Goal: Task Accomplishment & Management: Manage account settings

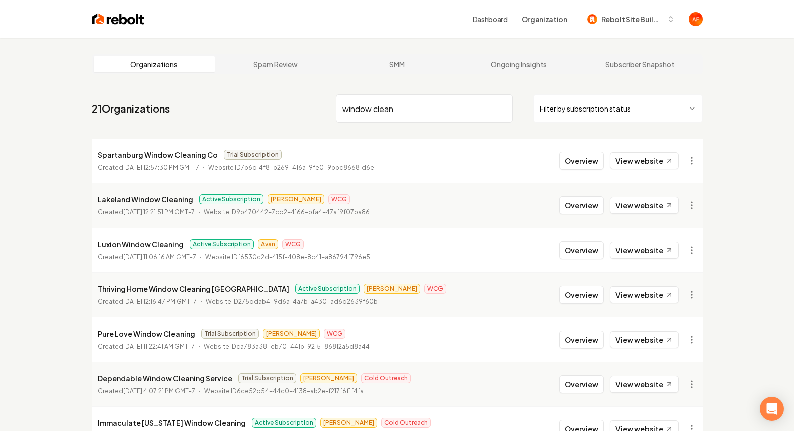
scroll to position [33, 0]
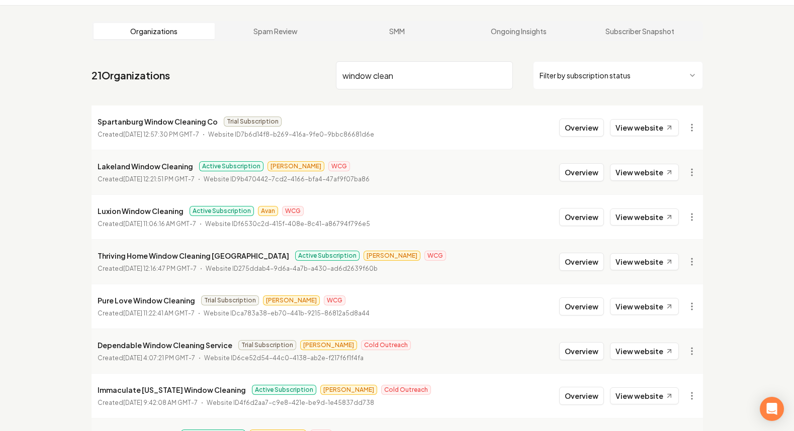
click at [419, 71] on input "window clean" at bounding box center [424, 75] width 177 height 28
click at [419, 70] on input "window clean" at bounding box center [424, 75] width 177 height 28
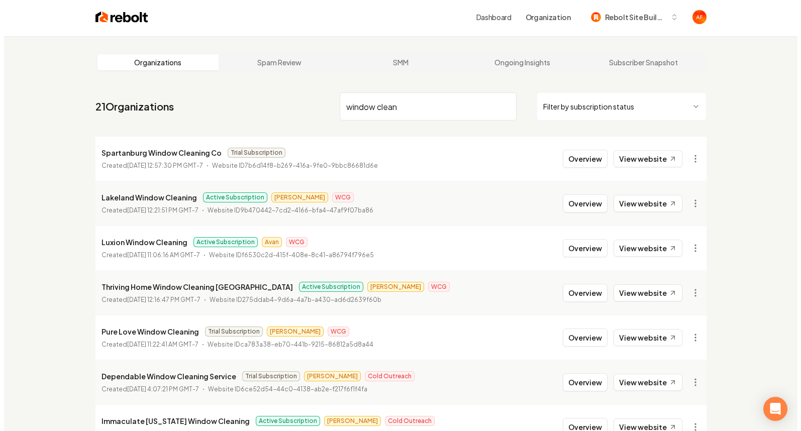
scroll to position [0, 0]
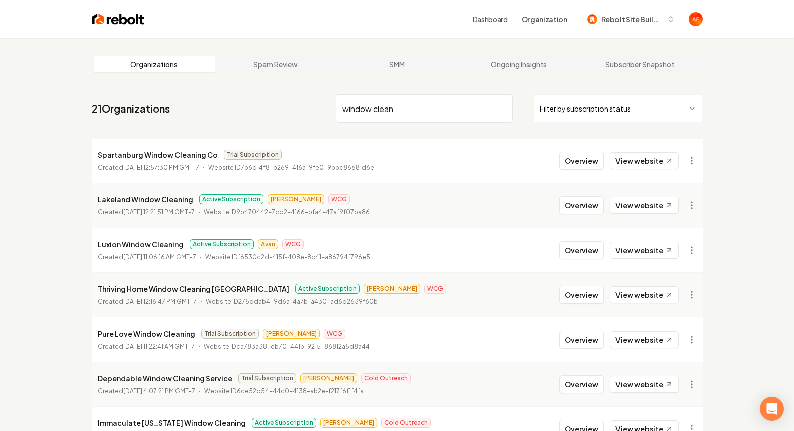
click at [104, 24] on img at bounding box center [117, 19] width 53 height 14
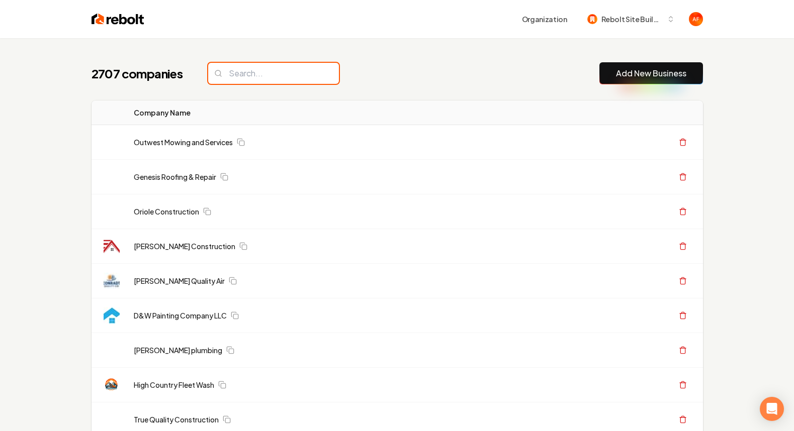
click at [286, 78] on input "search" at bounding box center [273, 73] width 131 height 21
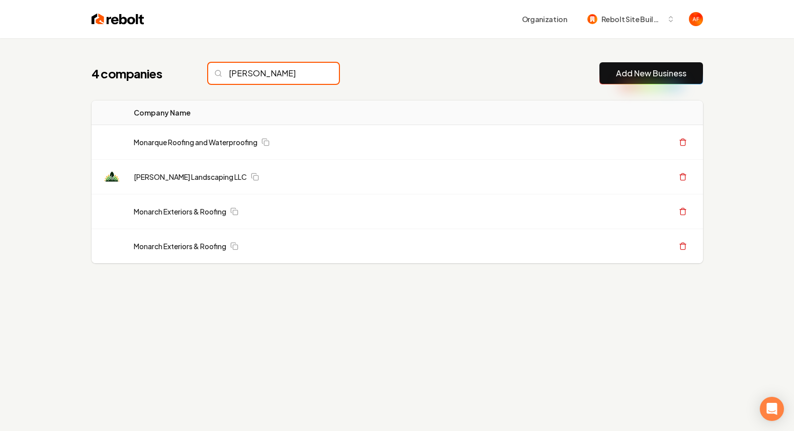
type input "monar"
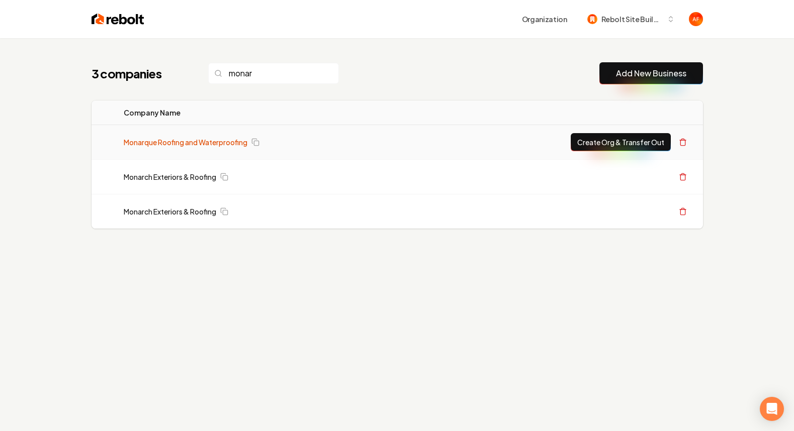
click at [219, 140] on link "Monarque Roofing and Waterproofing" at bounding box center [186, 142] width 124 height 10
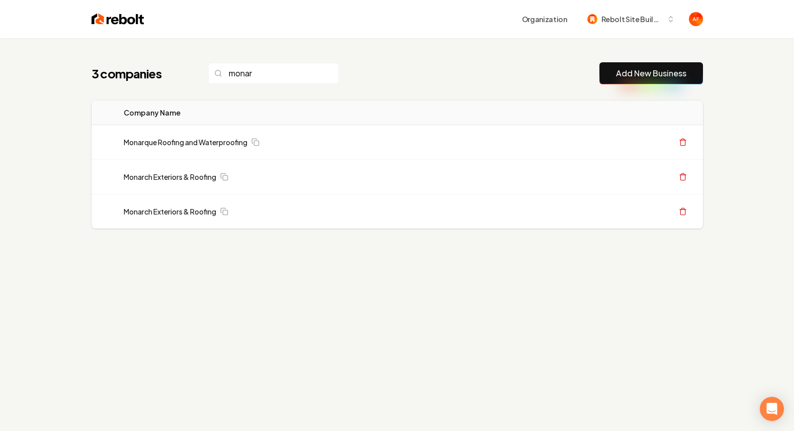
click at [170, 137] on link "Monarque Roofing and Waterproofing" at bounding box center [186, 142] width 124 height 10
click at [262, 73] on input "monar" at bounding box center [273, 73] width 131 height 21
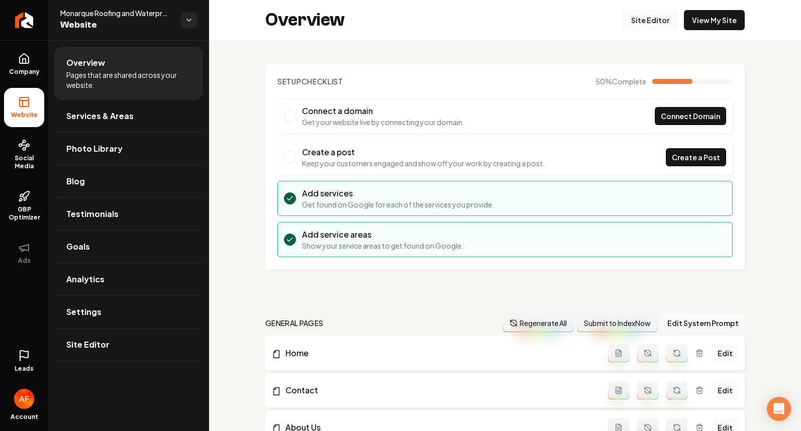
click at [645, 26] on link "Site Editor" at bounding box center [650, 20] width 55 height 20
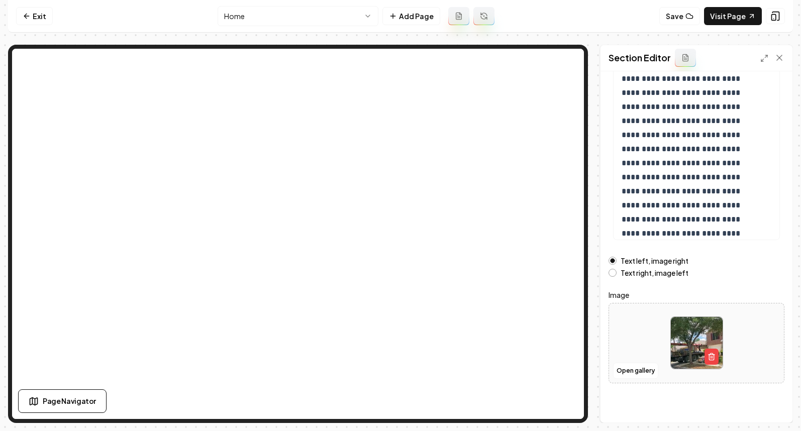
scroll to position [112, 0]
click at [640, 370] on button "Open gallery" at bounding box center [635, 370] width 45 height 16
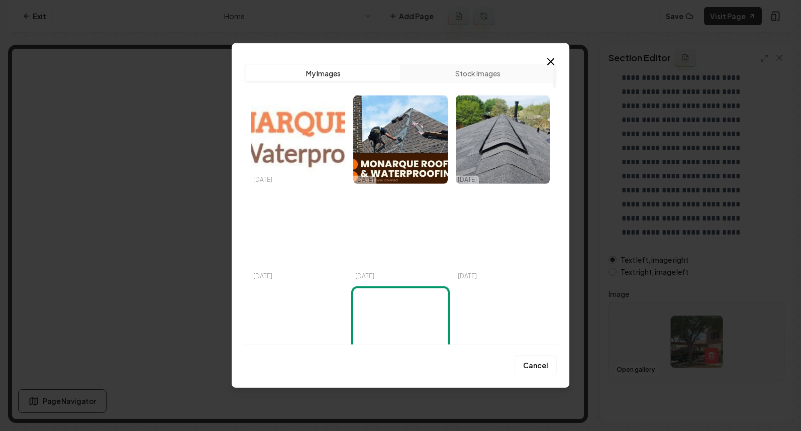
scroll to position [0, 0]
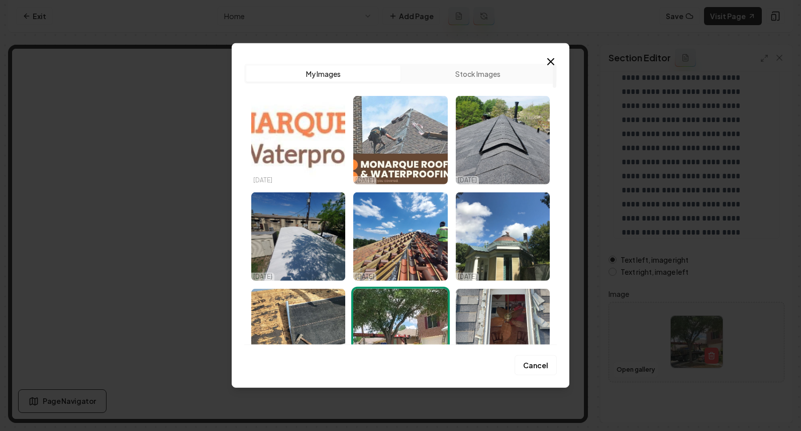
click at [411, 142] on img "Select image image_67cf1bfa432c4764164e607b.jpeg" at bounding box center [400, 140] width 94 height 88
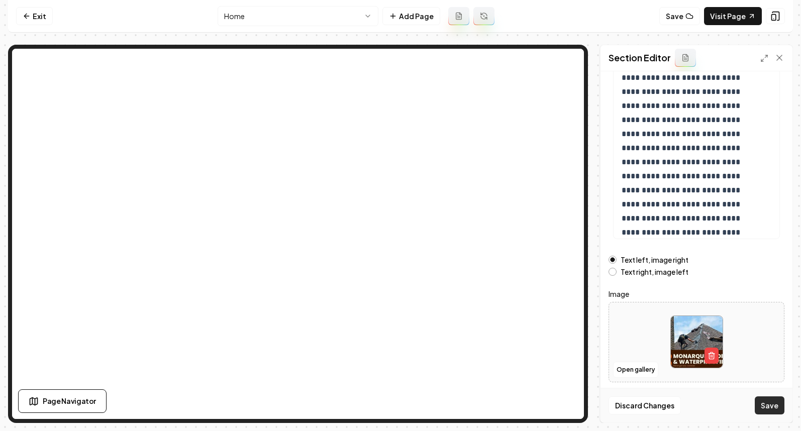
click at [775, 407] on button "Save" at bounding box center [770, 406] width 30 height 18
click at [36, 14] on link "Exit" at bounding box center [34, 16] width 37 height 18
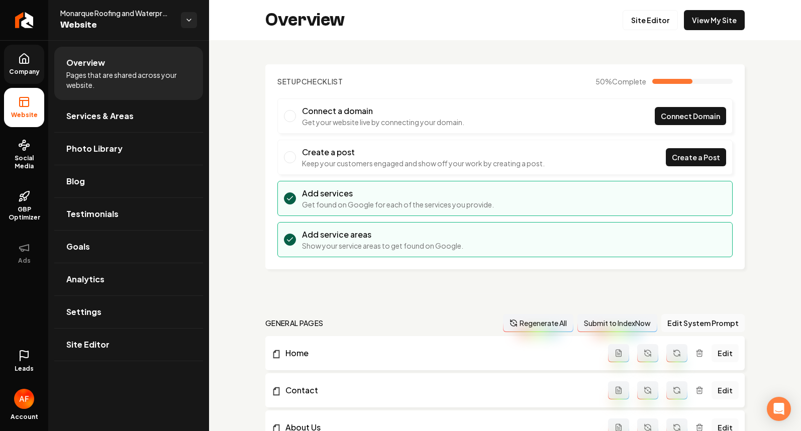
click at [40, 64] on link "Company" at bounding box center [24, 64] width 40 height 39
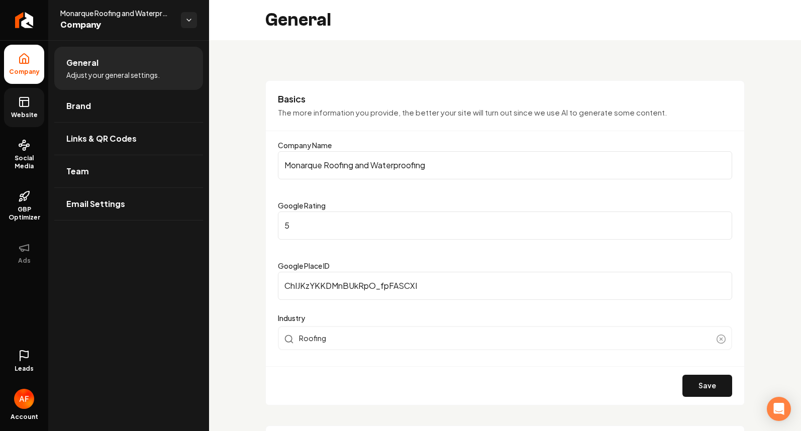
click at [34, 103] on link "Website" at bounding box center [24, 107] width 40 height 39
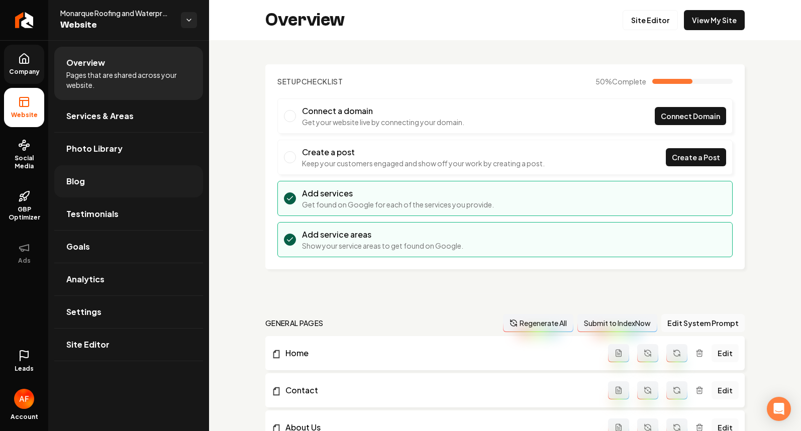
click at [104, 188] on link "Blog" at bounding box center [128, 181] width 149 height 32
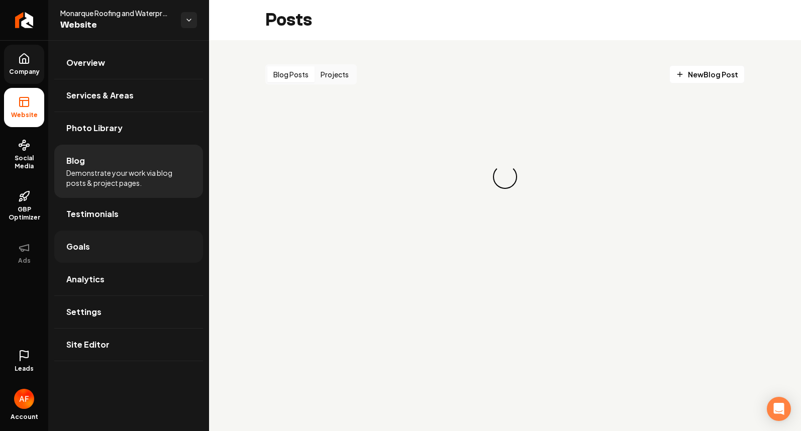
click at [113, 243] on link "Goals" at bounding box center [128, 247] width 149 height 32
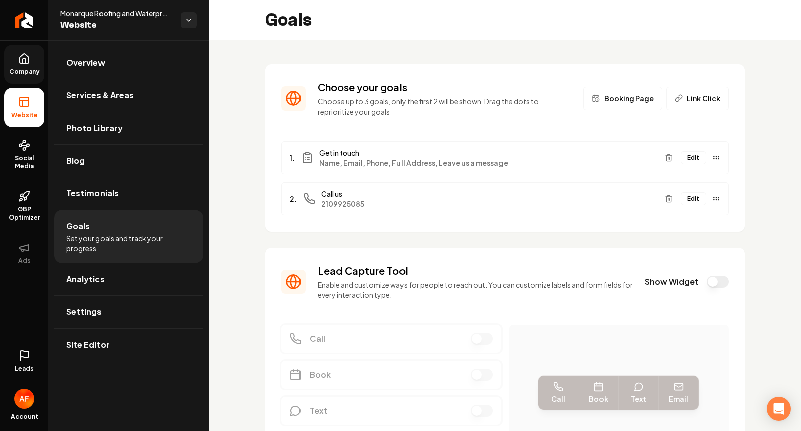
click at [707, 278] on button "Show Widget" at bounding box center [718, 282] width 22 height 12
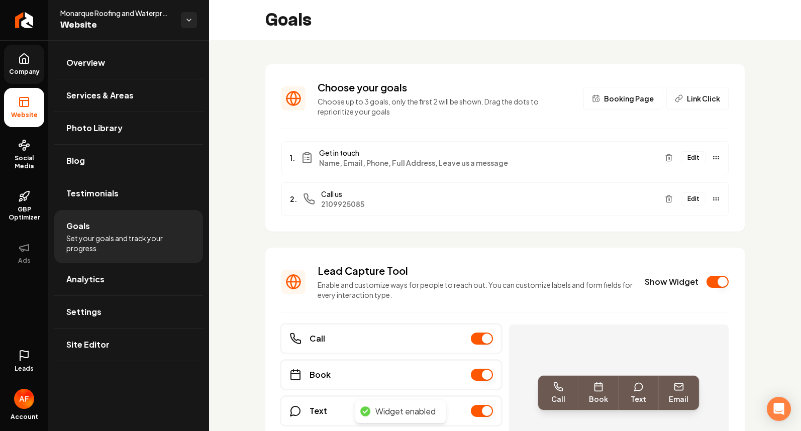
click at [29, 63] on icon at bounding box center [24, 59] width 12 height 12
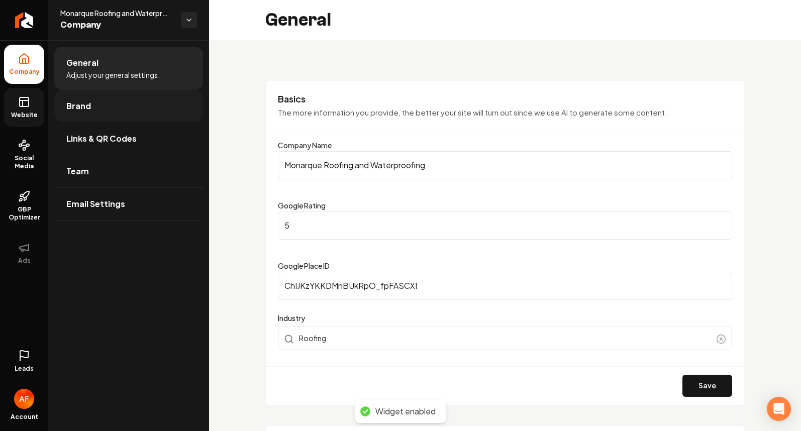
click at [121, 97] on link "Brand" at bounding box center [128, 106] width 149 height 32
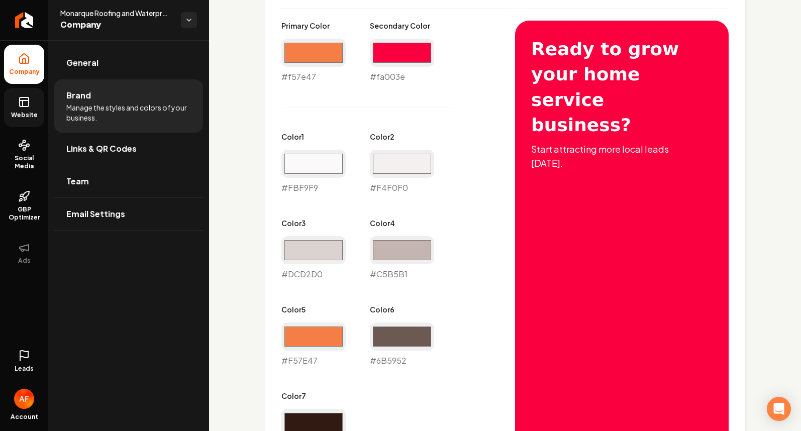
scroll to position [490, 0]
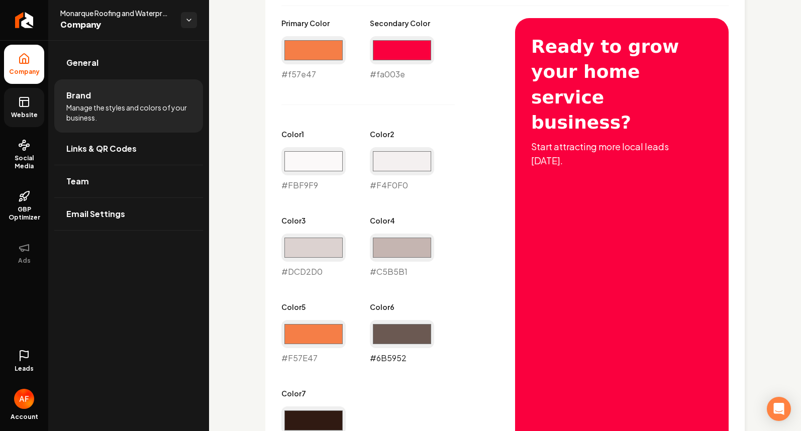
click at [404, 333] on input "#6b5952" at bounding box center [402, 334] width 64 height 28
type input "#000000"
click at [500, 137] on div "Primary Color #f57e47 #f57e47 Secondary Color #fa003e #fa003e Color 1 #fbf9f9 #…" at bounding box center [504, 368] width 447 height 700
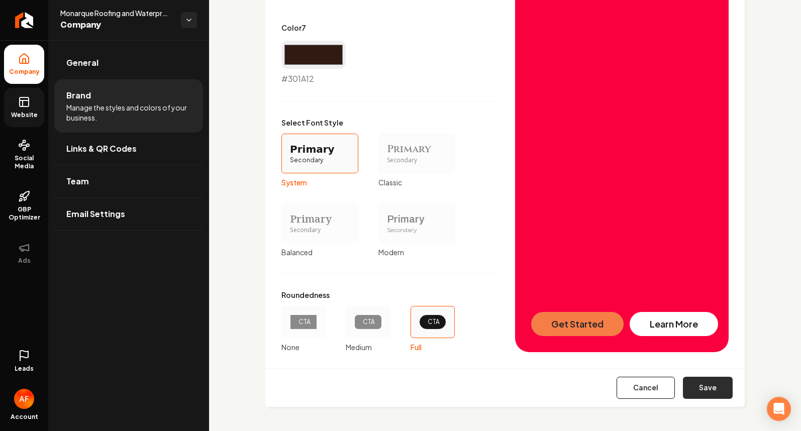
click at [704, 389] on button "Save" at bounding box center [708, 388] width 50 height 22
type input "#fbf9f9"
type input "#f4f0f0"
type input "#dcd2d0"
type input "#c5b5b1"
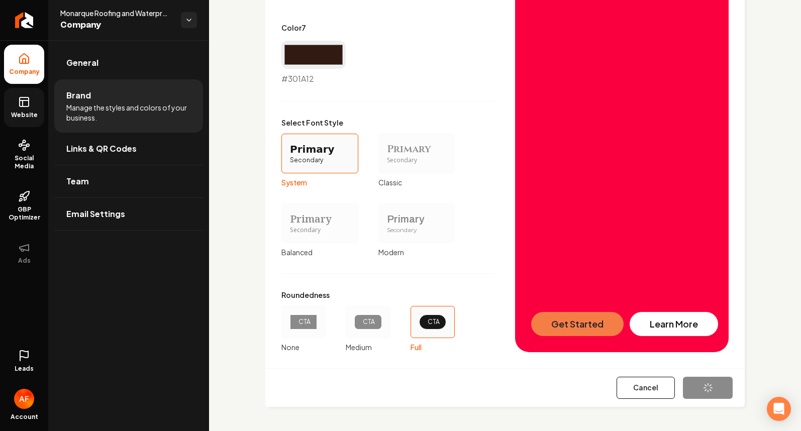
type input "#f57e47"
type input "#301a12"
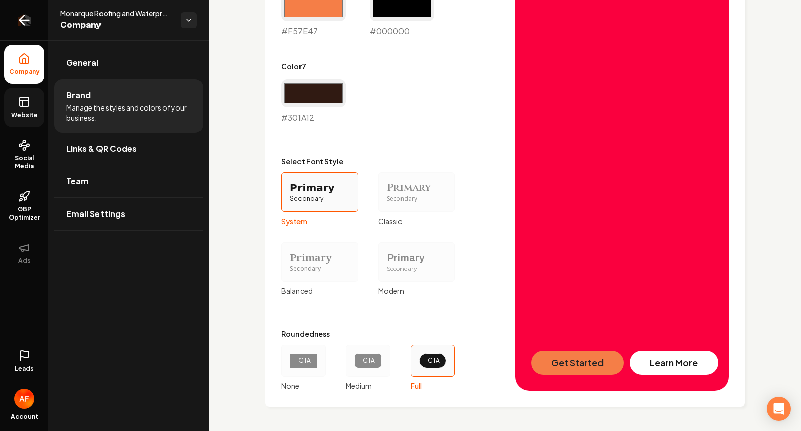
click at [30, 22] on icon "Return to dashboard" at bounding box center [24, 20] width 16 height 16
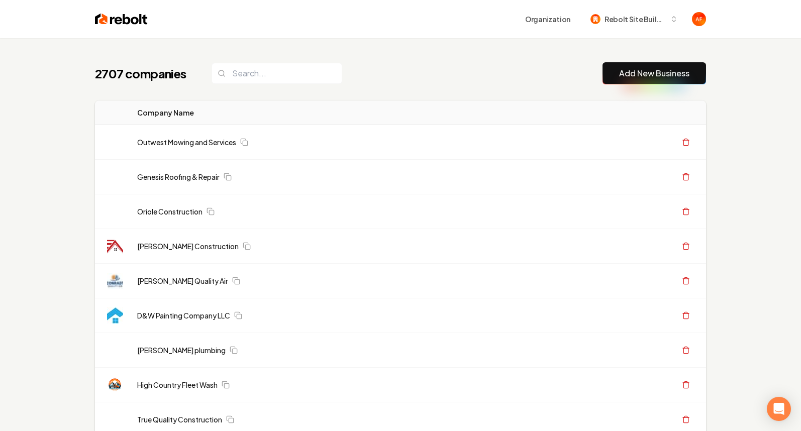
click at [297, 83] on input "search" at bounding box center [277, 73] width 131 height 21
click at [298, 79] on input "search" at bounding box center [277, 73] width 131 height 21
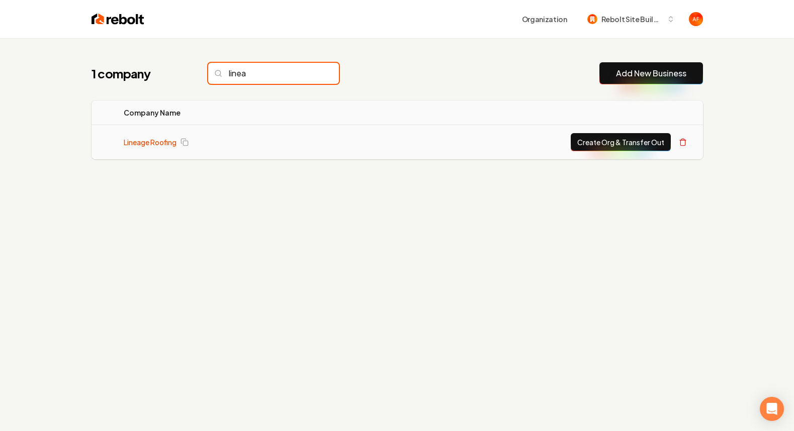
type input "linea"
click at [150, 142] on link "Lineage Roofing" at bounding box center [150, 142] width 53 height 10
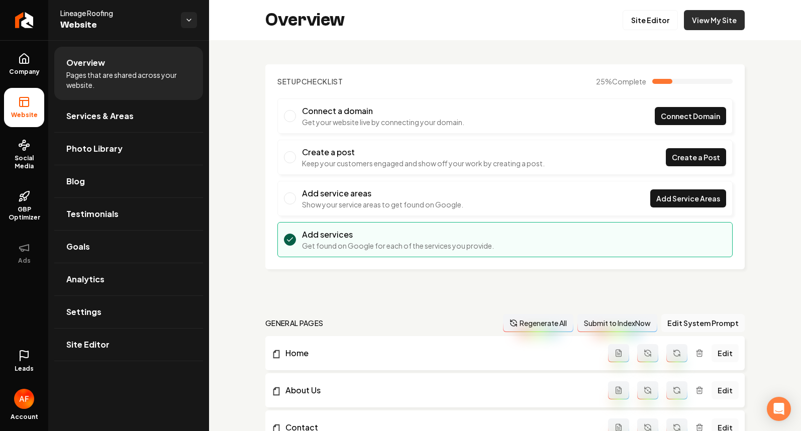
click at [697, 21] on link "View My Site" at bounding box center [714, 20] width 61 height 20
click at [636, 18] on link "Site Editor" at bounding box center [650, 20] width 55 height 20
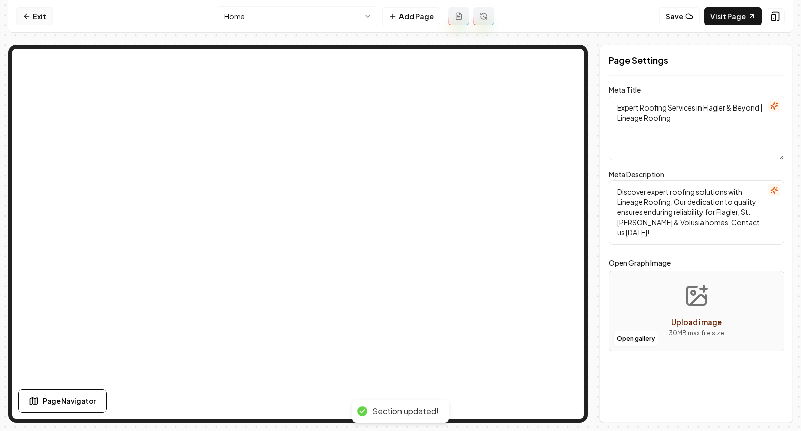
click at [36, 13] on link "Exit" at bounding box center [34, 16] width 37 height 18
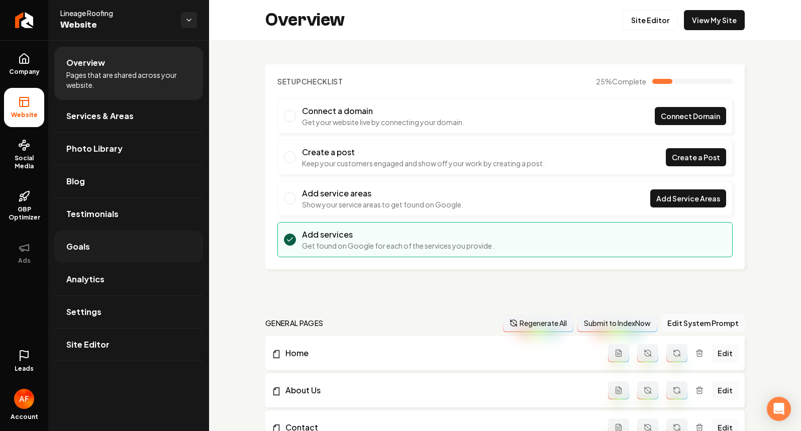
click at [114, 257] on link "Goals" at bounding box center [128, 247] width 149 height 32
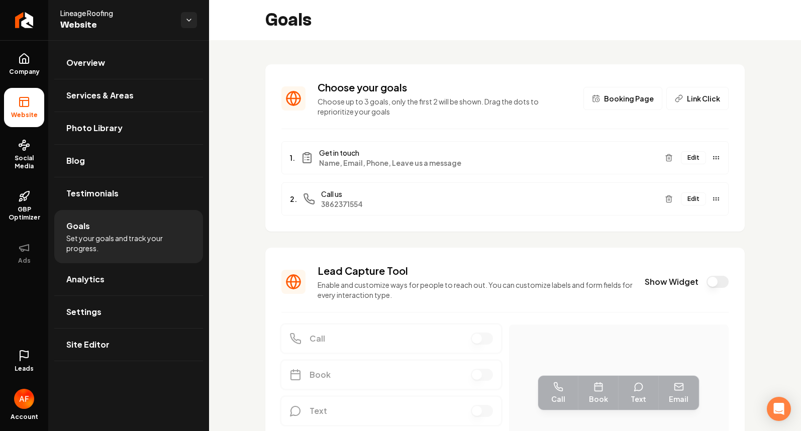
click at [708, 283] on button "Show Widget" at bounding box center [718, 282] width 22 height 12
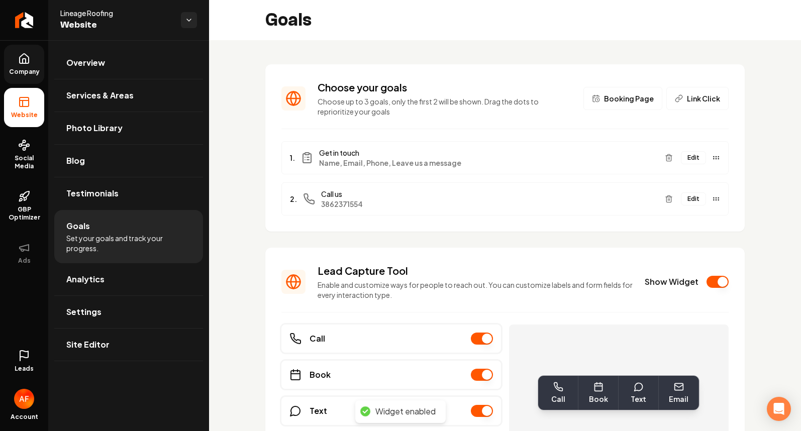
click at [29, 67] on link "Company" at bounding box center [24, 64] width 40 height 39
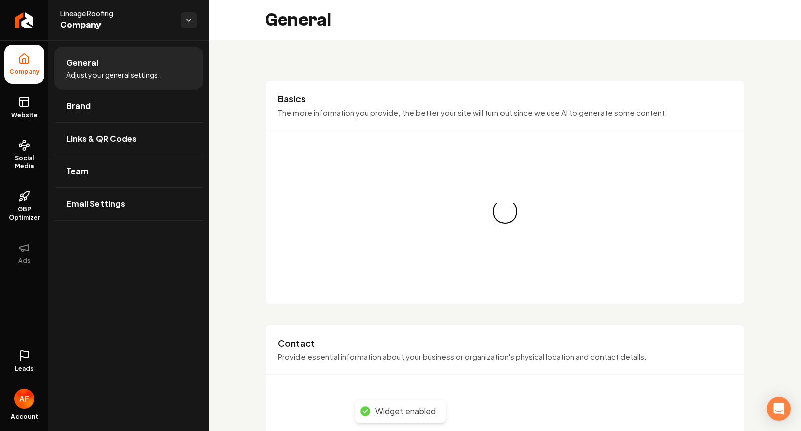
click at [26, 98] on icon at bounding box center [24, 102] width 12 height 12
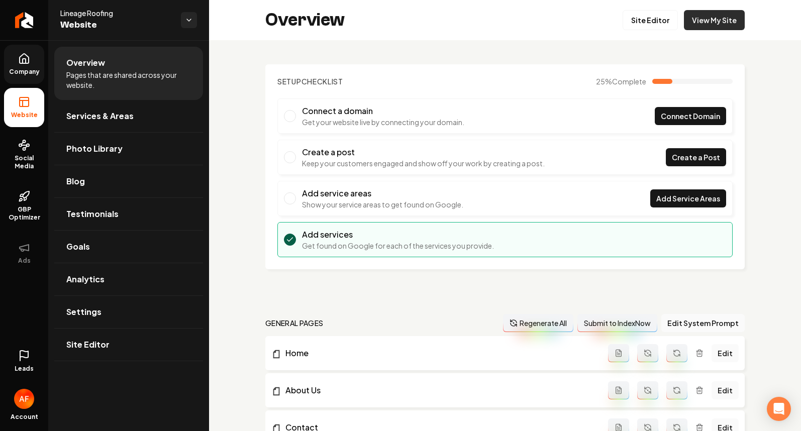
click at [715, 17] on link "View My Site" at bounding box center [714, 20] width 61 height 20
drag, startPoint x: 25, startPoint y: 72, endPoint x: 45, endPoint y: 86, distance: 24.3
click at [25, 72] on span "Company" at bounding box center [24, 72] width 39 height 8
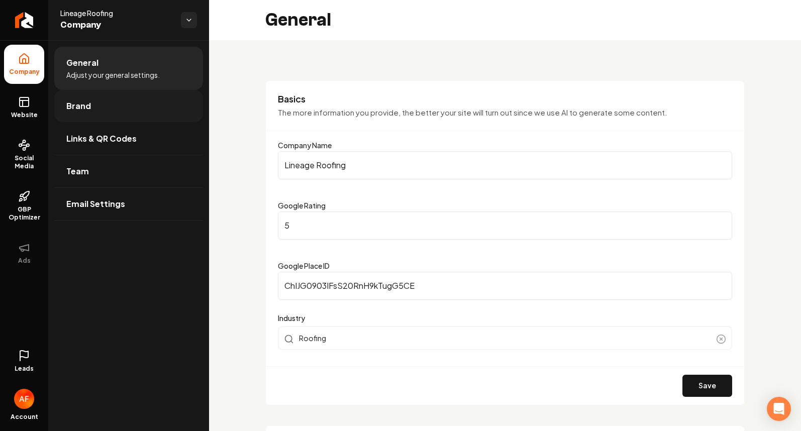
drag, startPoint x: 98, startPoint y: 122, endPoint x: 98, endPoint y: 116, distance: 6.5
click at [98, 122] on ul "General Adjust your general settings. Brand Links & QR Codes Team Email Settings" at bounding box center [128, 133] width 161 height 186
click at [98, 116] on link "Brand" at bounding box center [128, 106] width 149 height 32
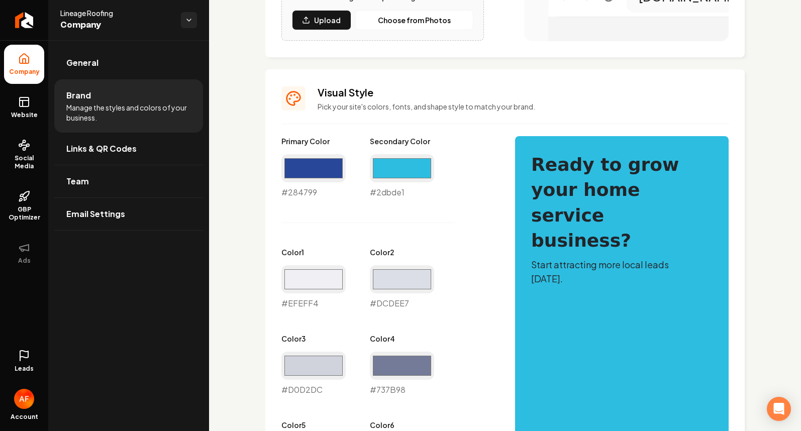
scroll to position [439, 0]
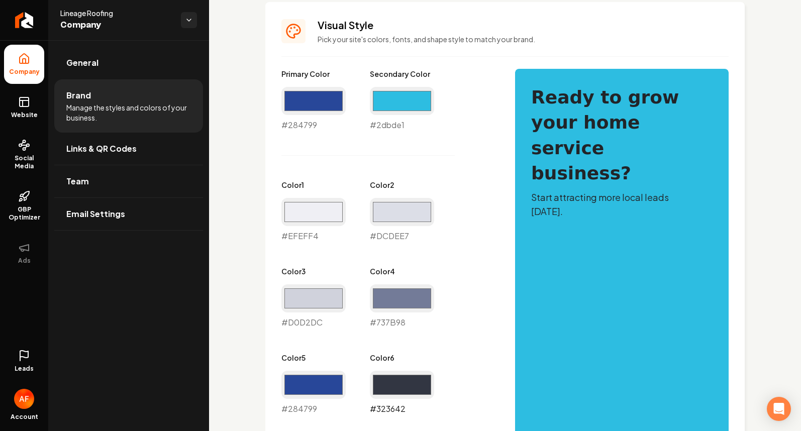
click at [415, 387] on input "#323642" at bounding box center [402, 385] width 64 height 28
type input "#284799"
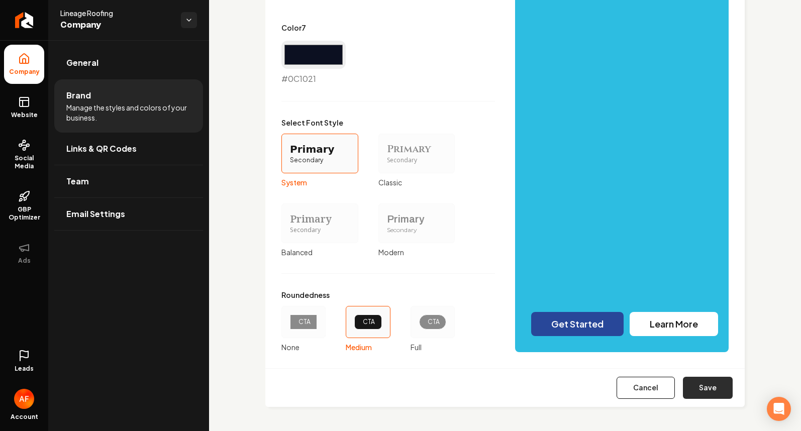
click at [683, 386] on button "Save" at bounding box center [708, 388] width 50 height 22
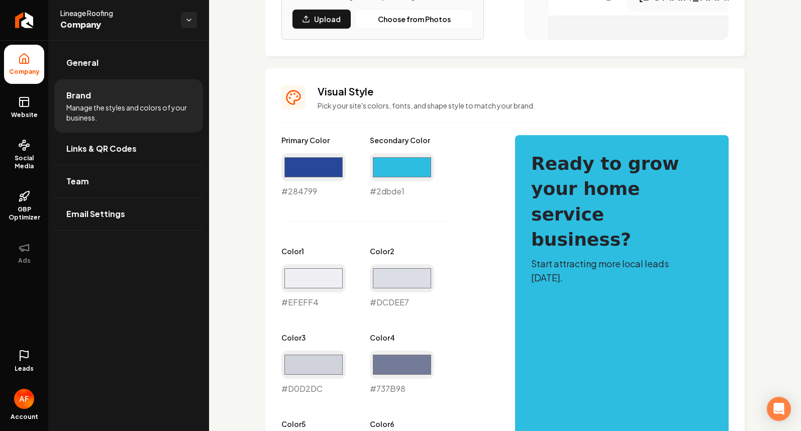
type input "#efeff4"
type input "#dcdee7"
type input "#d0d2dc"
type input "#737b98"
type input "#0c1021"
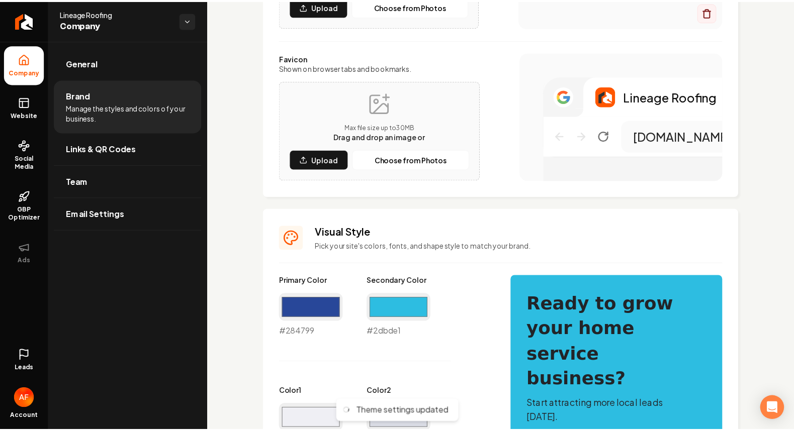
scroll to position [34, 0]
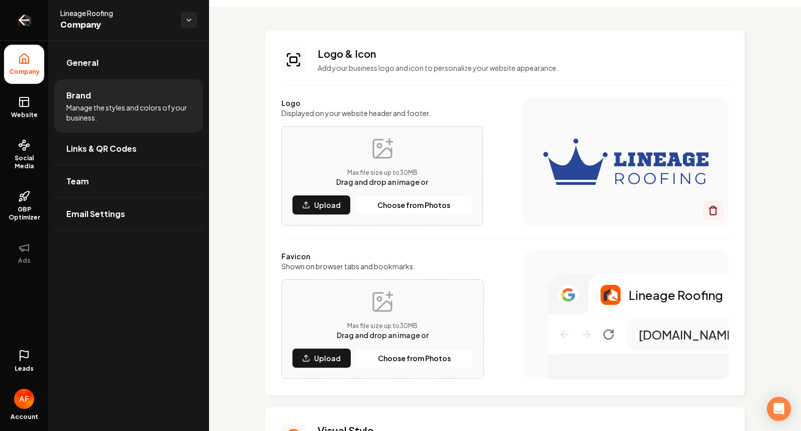
click at [14, 21] on link "Return to dashboard" at bounding box center [24, 20] width 48 height 40
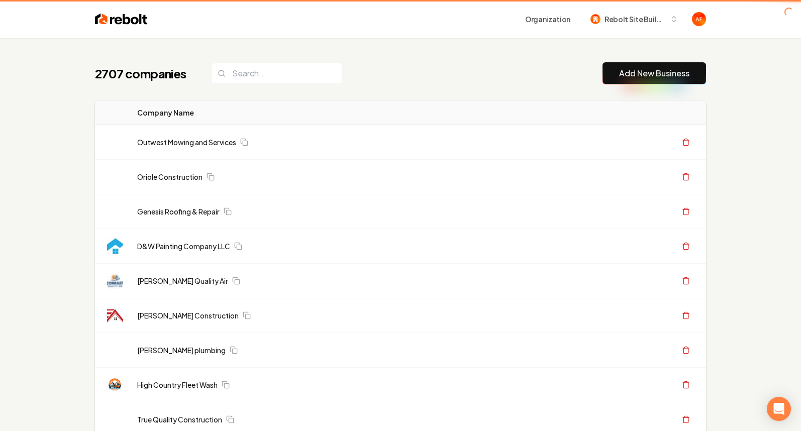
click at [24, 21] on header "Organization Rebolt Site Builder" at bounding box center [400, 19] width 801 height 38
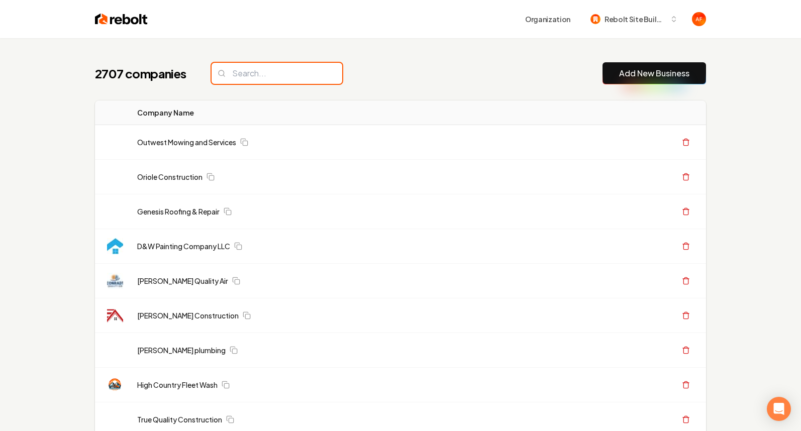
click at [234, 63] on input "search" at bounding box center [277, 73] width 131 height 21
click at [235, 65] on input "search" at bounding box center [277, 73] width 131 height 21
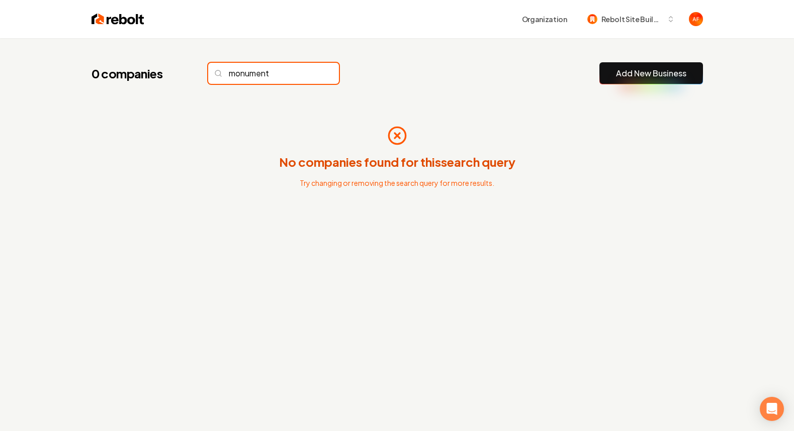
click at [263, 71] on input "monument" at bounding box center [273, 73] width 131 height 21
type input "[PERSON_NAME]"
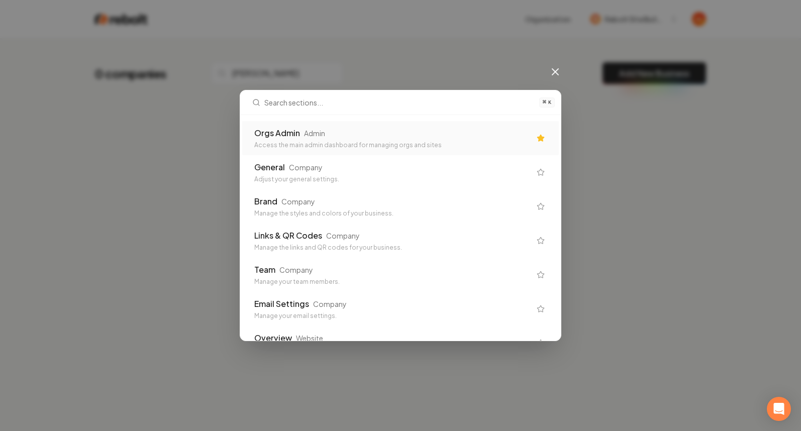
click at [349, 146] on div "Access the main admin dashboard for managing orgs and sites" at bounding box center [392, 145] width 276 height 8
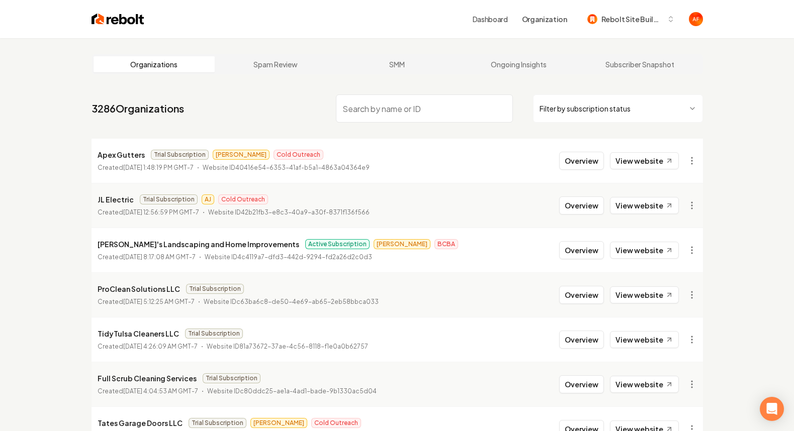
click at [375, 117] on input "search" at bounding box center [424, 108] width 177 height 28
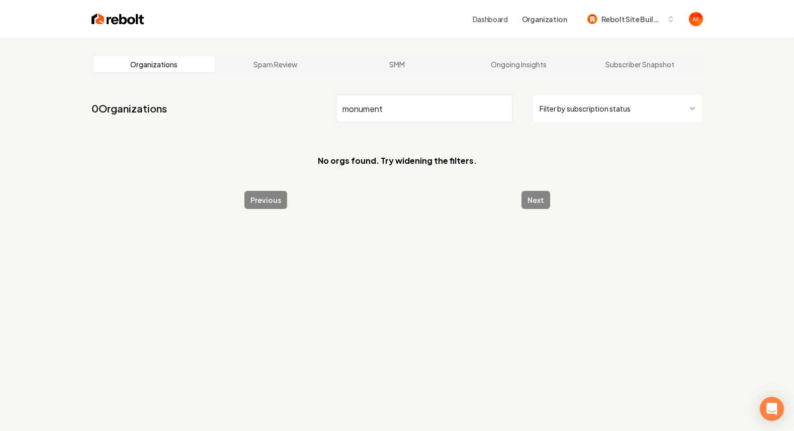
click at [385, 105] on input "monument" at bounding box center [424, 108] width 177 height 28
type input "lakeside"
click at [503, 111] on input "lakeside" at bounding box center [424, 108] width 177 height 28
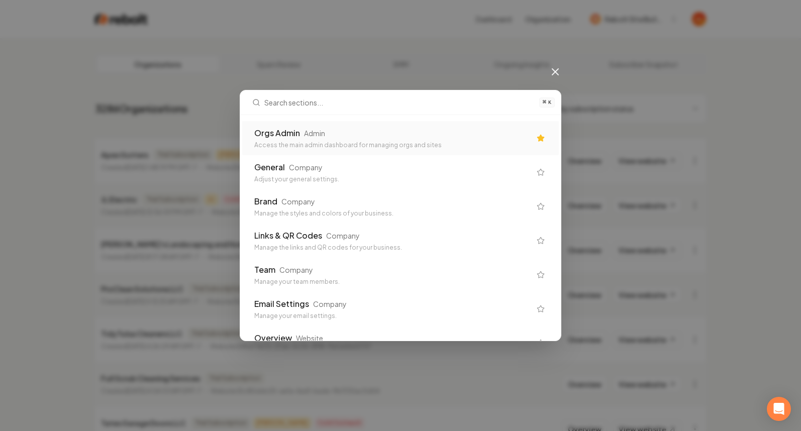
click at [349, 134] on div "Orgs Admin Admin" at bounding box center [392, 133] width 276 height 12
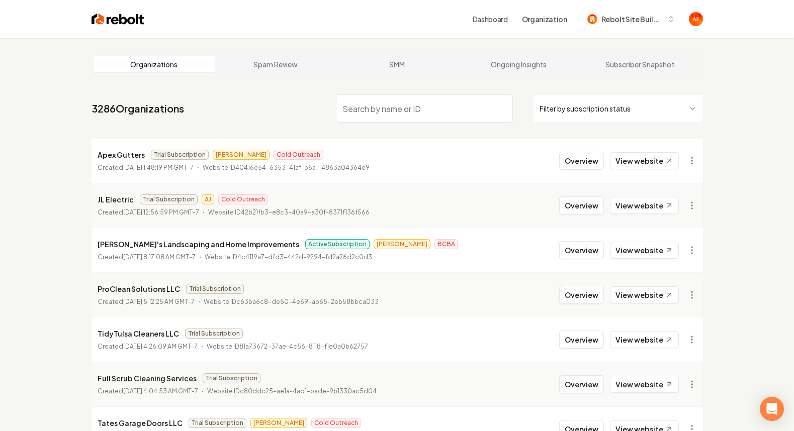
click at [115, 19] on img at bounding box center [117, 19] width 53 height 14
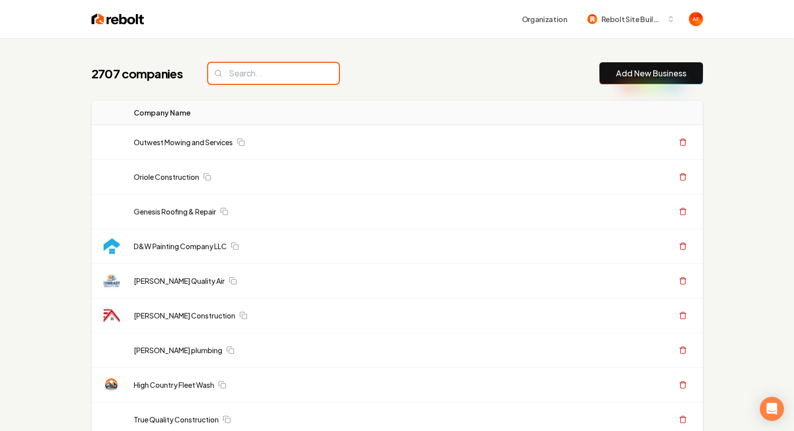
click at [298, 65] on input "search" at bounding box center [273, 73] width 131 height 21
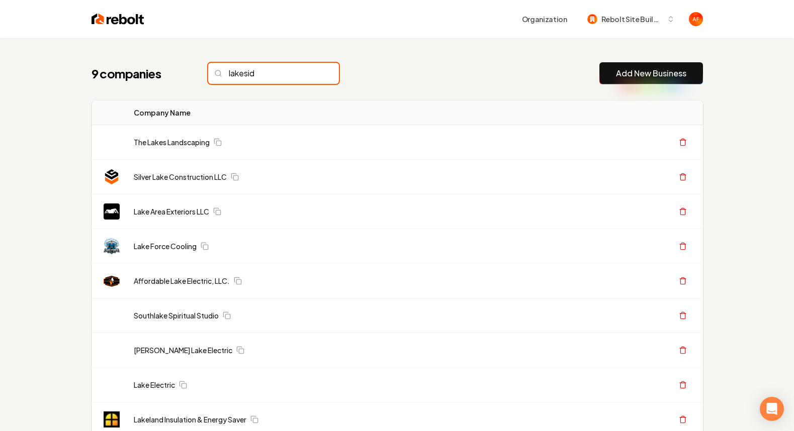
click at [253, 71] on input "lakeside" at bounding box center [273, 73] width 131 height 21
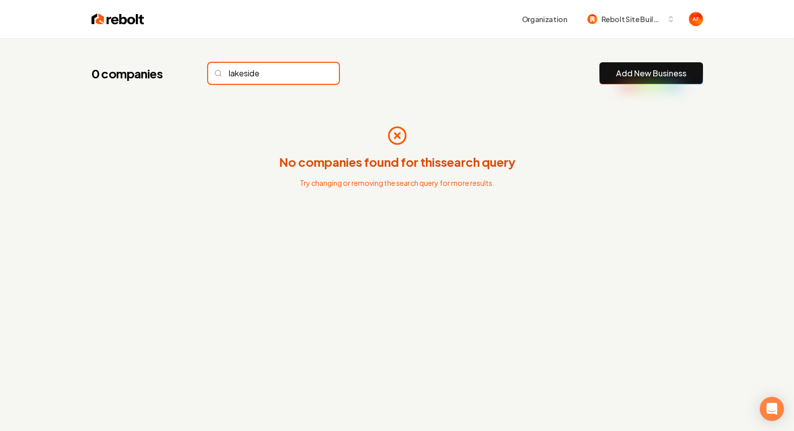
click at [269, 75] on input "lakeside" at bounding box center [273, 73] width 131 height 21
type input "lakeside"
click at [417, 67] on div "0 companies lakeside Add New Business" at bounding box center [396, 73] width 611 height 22
click at [287, 77] on input "lakeside" at bounding box center [273, 73] width 131 height 21
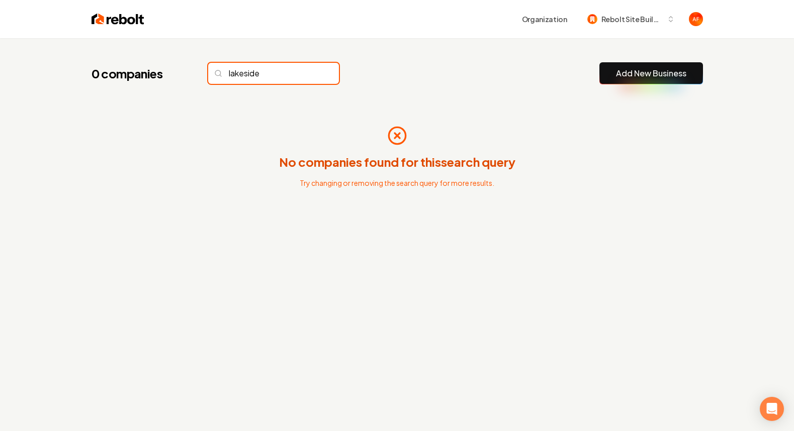
click at [287, 77] on input "lakeside" at bounding box center [273, 73] width 131 height 21
drag, startPoint x: 332, startPoint y: 57, endPoint x: 345, endPoint y: 4, distance: 54.9
click at [332, 56] on div "0 companies lakeside Add New Business No companies found for this search query …" at bounding box center [396, 157] width 643 height 239
click at [272, 73] on input "lakeside" at bounding box center [273, 73] width 131 height 21
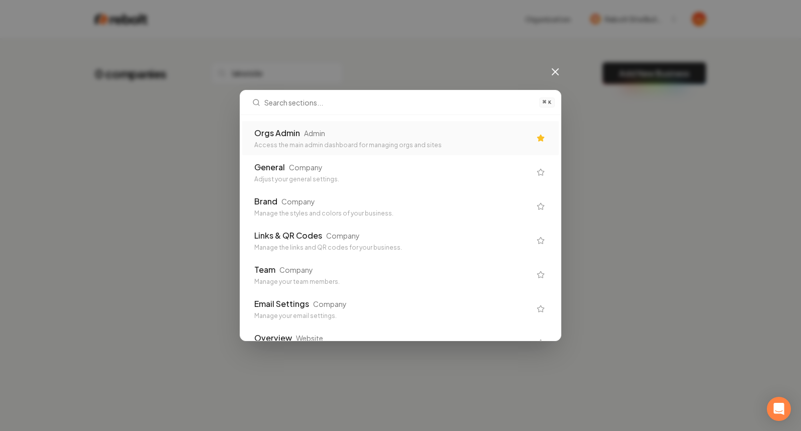
click at [304, 139] on div "Orgs Admin Admin Access the main admin dashboard for managing orgs and sites" at bounding box center [392, 138] width 276 height 22
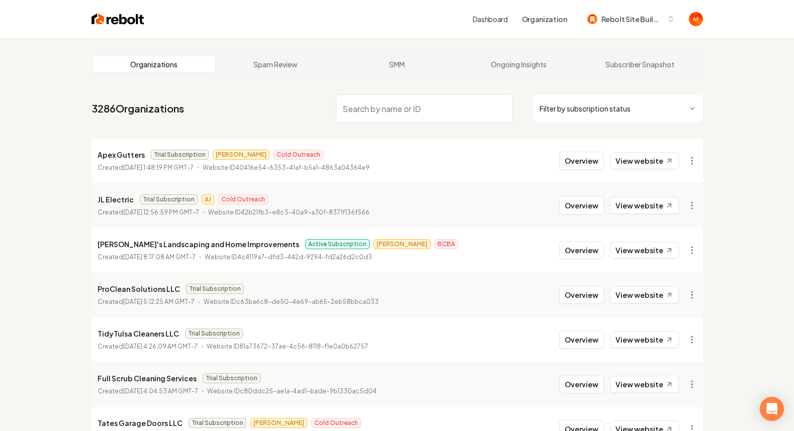
click at [647, 107] on html "Dashboard Organization Rebolt Site Builder Organizations Spam Review SMM Ongoin…" at bounding box center [397, 215] width 794 height 431
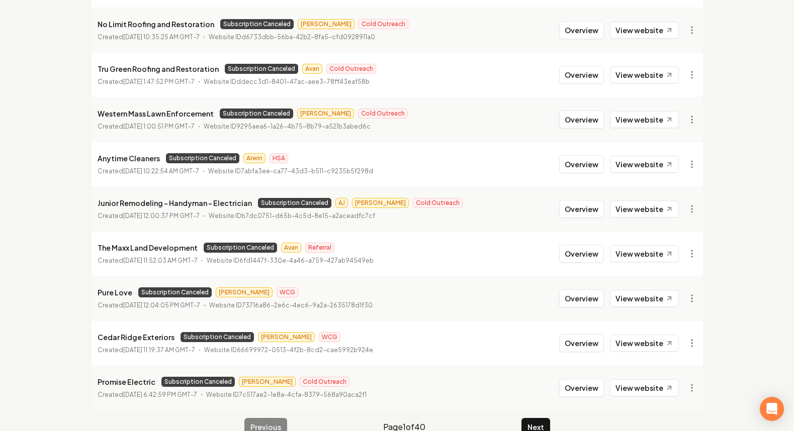
scroll to position [197, 0]
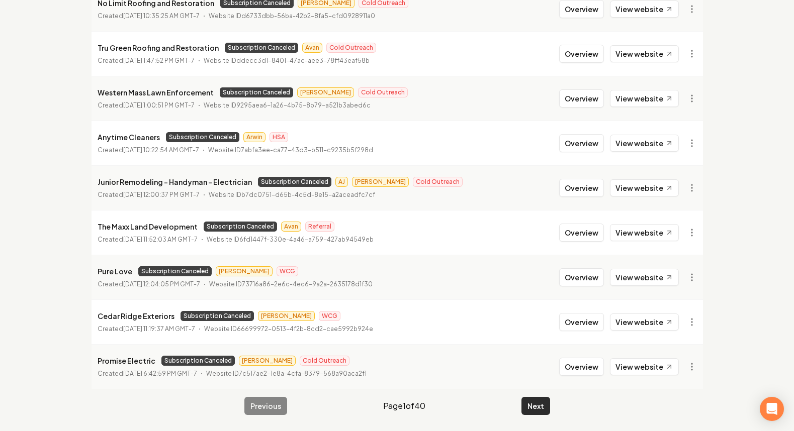
click at [537, 404] on button "Next" at bounding box center [535, 406] width 29 height 18
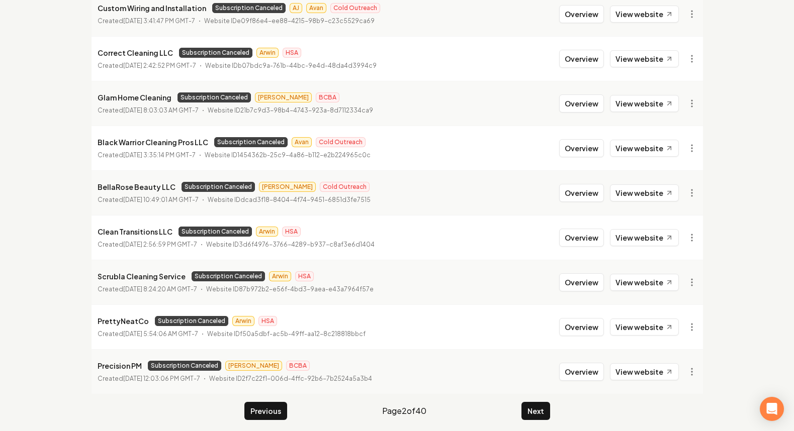
scroll to position [197, 0]
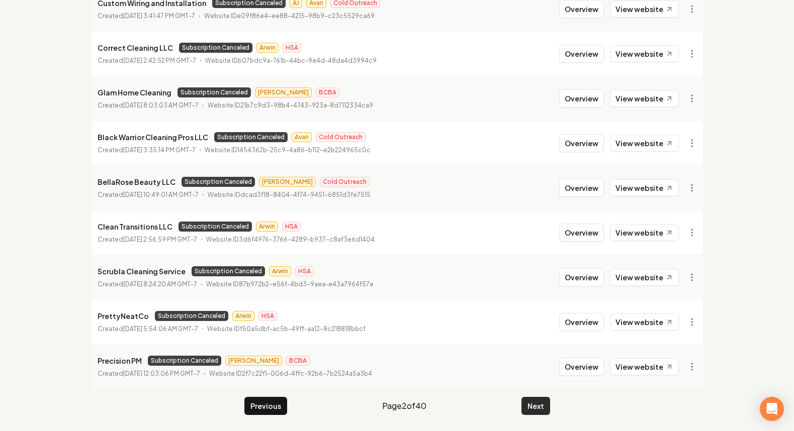
click at [541, 414] on button "Next" at bounding box center [535, 406] width 29 height 18
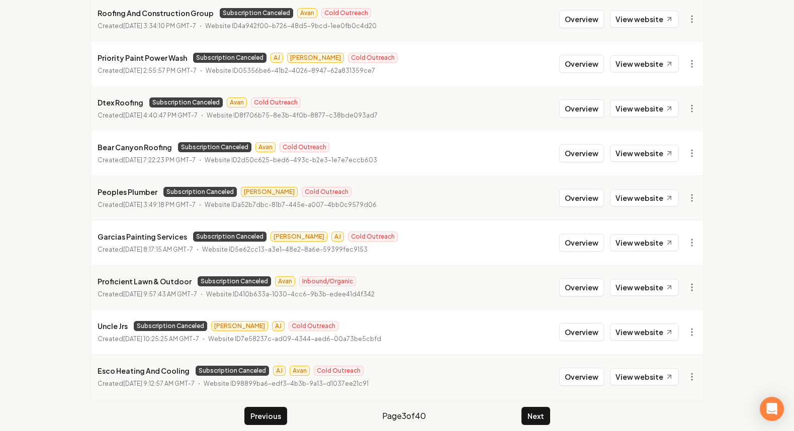
scroll to position [197, 0]
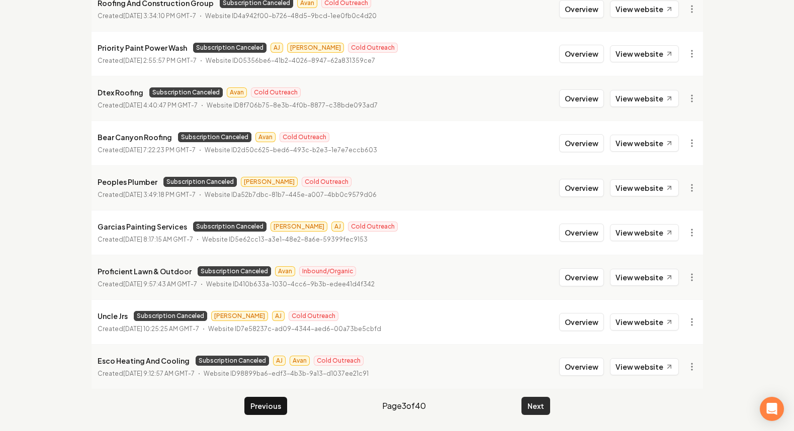
click at [538, 410] on button "Next" at bounding box center [535, 406] width 29 height 18
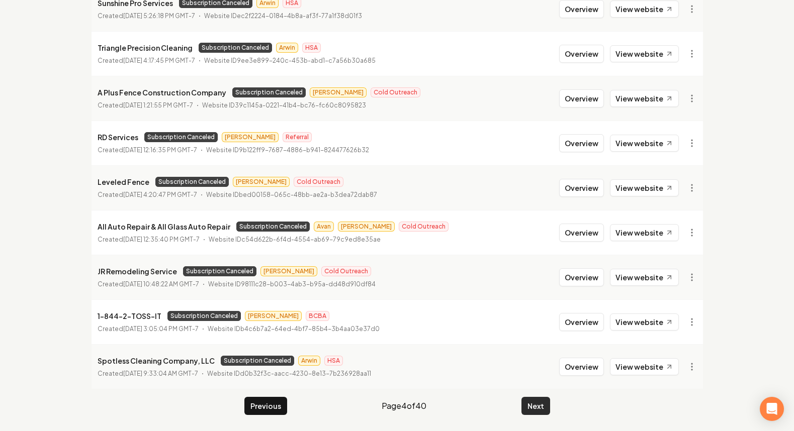
click at [538, 410] on button "Next" at bounding box center [535, 406] width 29 height 18
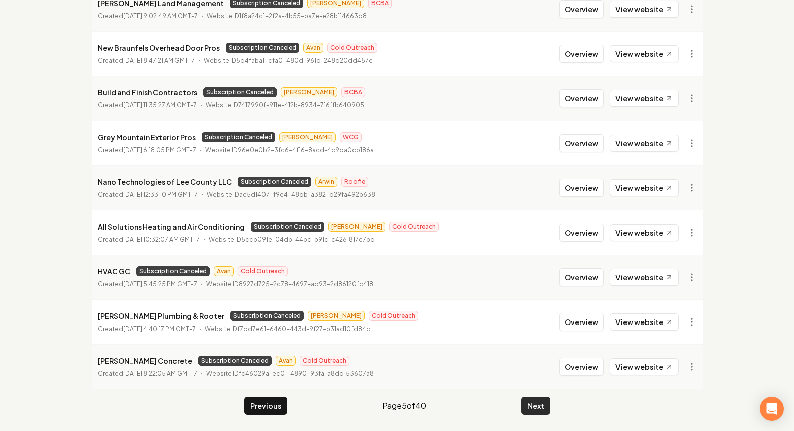
click at [545, 402] on button "Next" at bounding box center [535, 406] width 29 height 18
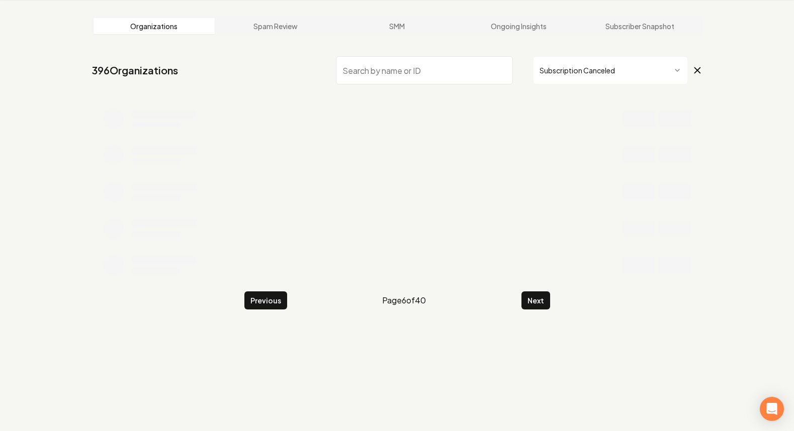
scroll to position [197, 0]
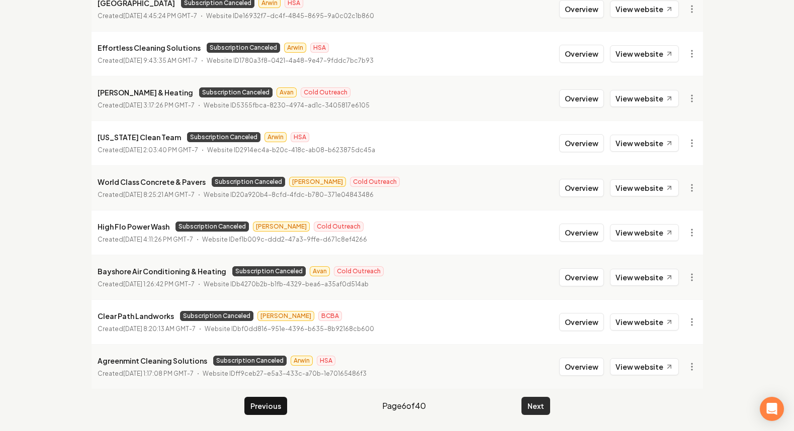
click at [546, 402] on button "Next" at bounding box center [535, 406] width 29 height 18
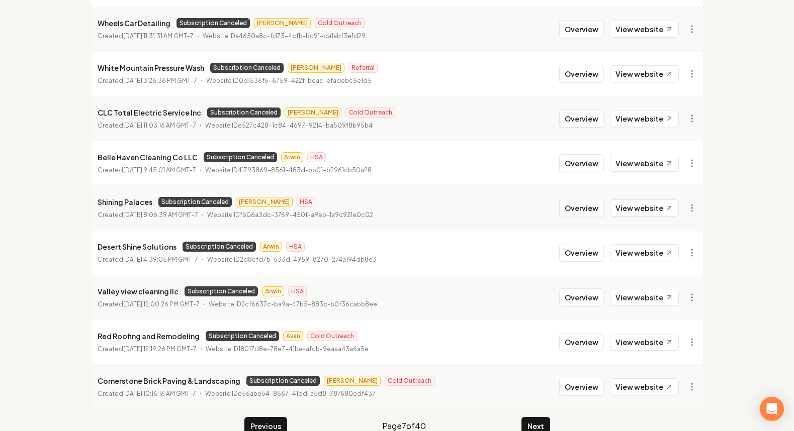
scroll to position [102, 0]
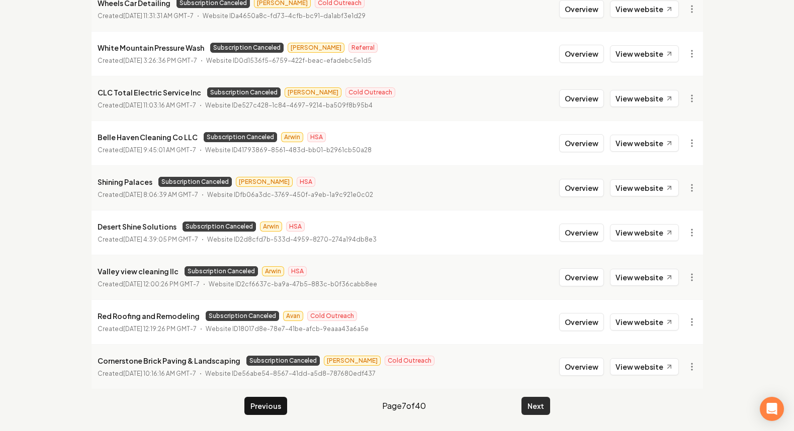
click at [538, 406] on button "Next" at bounding box center [535, 406] width 29 height 18
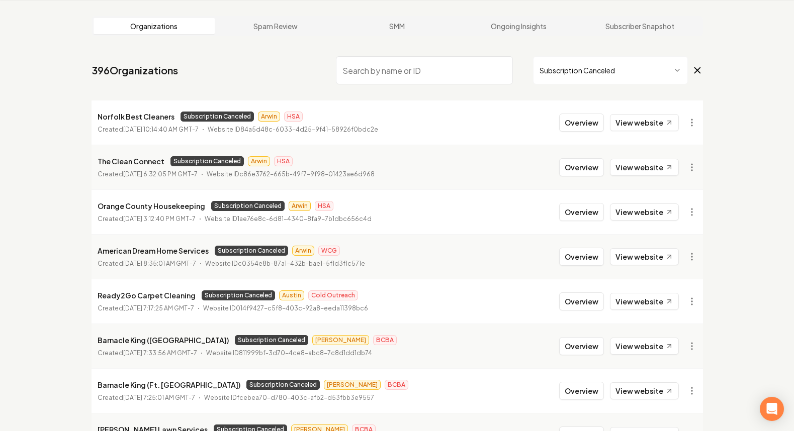
scroll to position [197, 0]
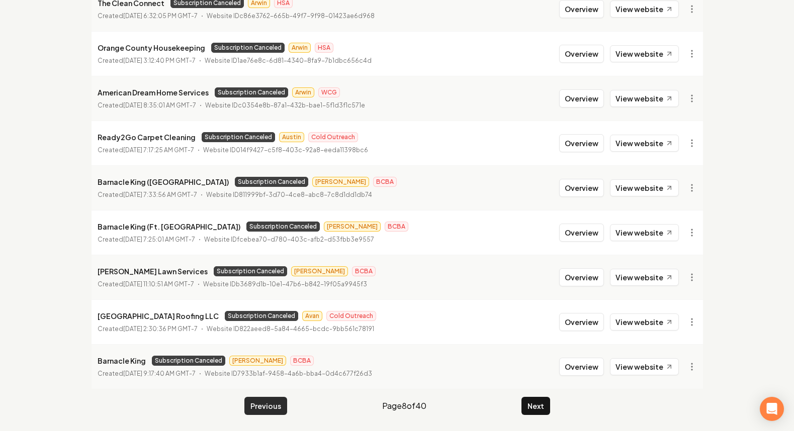
click at [268, 403] on button "Previous" at bounding box center [265, 406] width 43 height 18
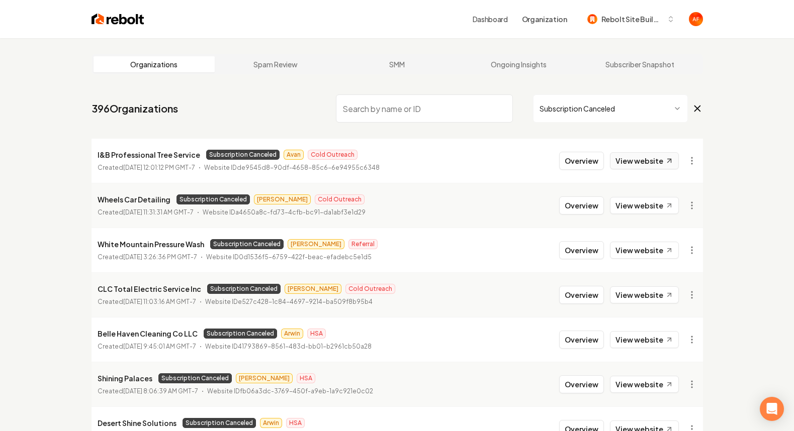
click at [632, 156] on link "View website" at bounding box center [644, 160] width 69 height 17
click at [591, 161] on button "Overview" at bounding box center [581, 161] width 45 height 18
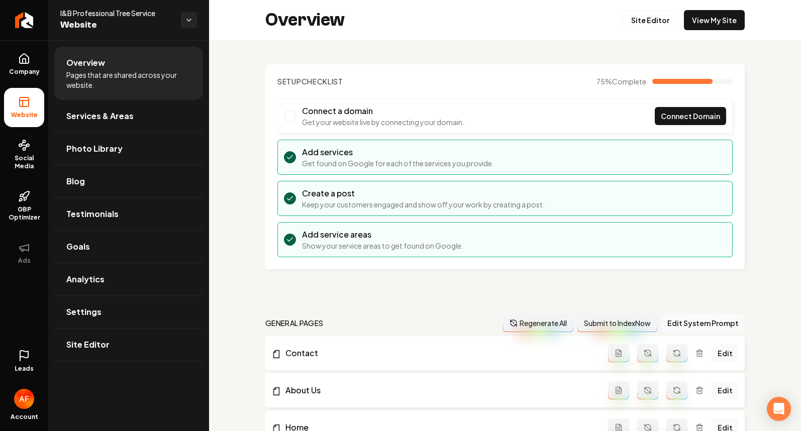
click at [74, 12] on span "I&B Professional Tree Service" at bounding box center [116, 13] width 113 height 10
copy span "I&B Professional Tree Service"
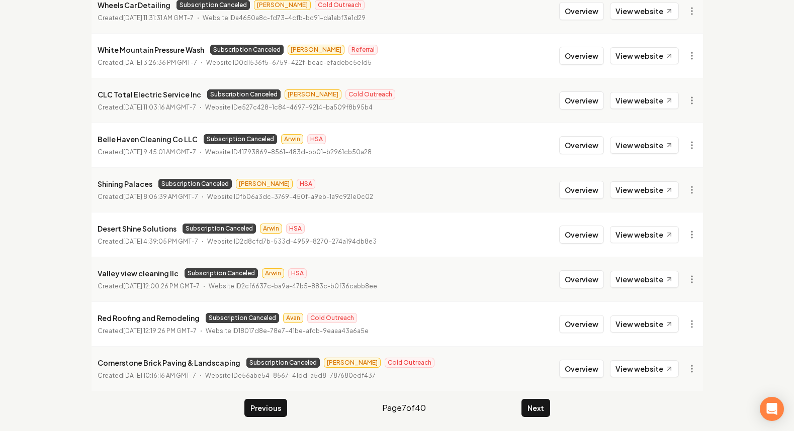
scroll to position [197, 0]
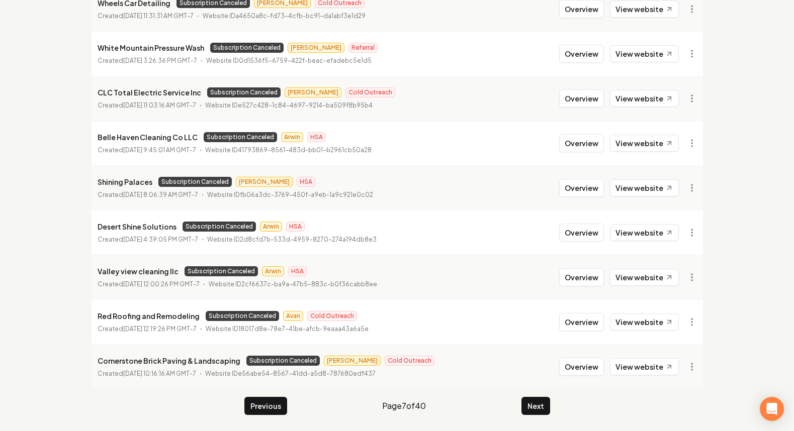
click at [144, 316] on p "Red Roofing and Remodeling" at bounding box center [149, 316] width 102 height 12
copy p "Red Roofing and Remodeling"
click at [525, 410] on button "Next" at bounding box center [535, 406] width 29 height 18
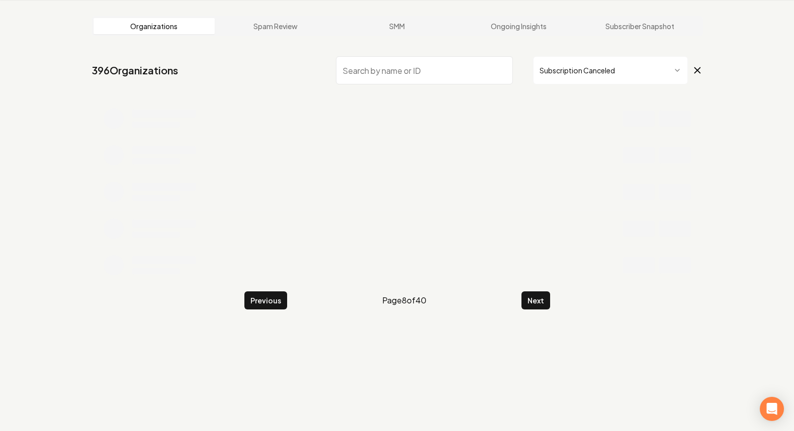
scroll to position [197, 0]
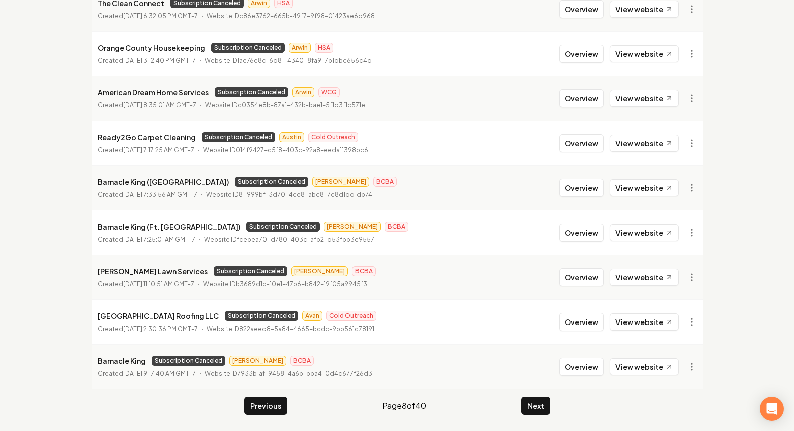
click at [124, 316] on p "[GEOGRAPHIC_DATA] Roofing LLC" at bounding box center [158, 316] width 121 height 12
copy p "[GEOGRAPHIC_DATA] Roofing LLC"
click at [325, 238] on p "Website ID fcebea70-d780-403c-afb2-d53fbb3e9557" at bounding box center [289, 240] width 170 height 10
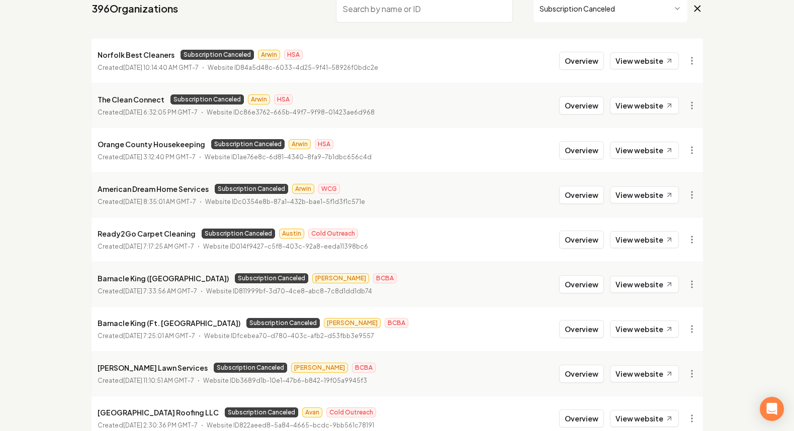
scroll to position [96, 0]
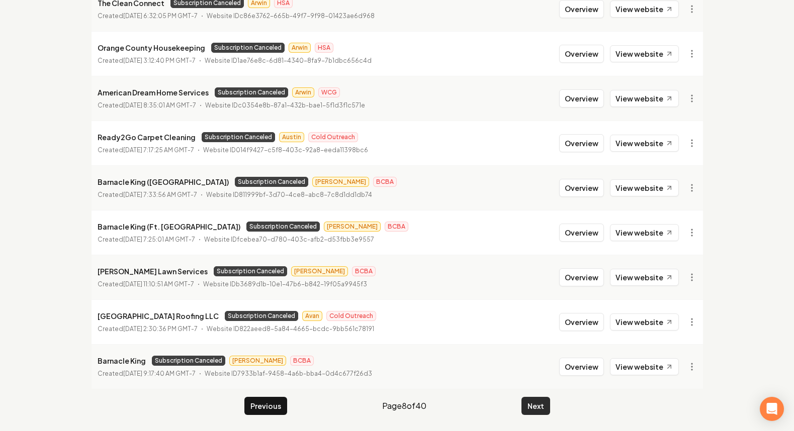
click at [533, 400] on button "Next" at bounding box center [535, 406] width 29 height 18
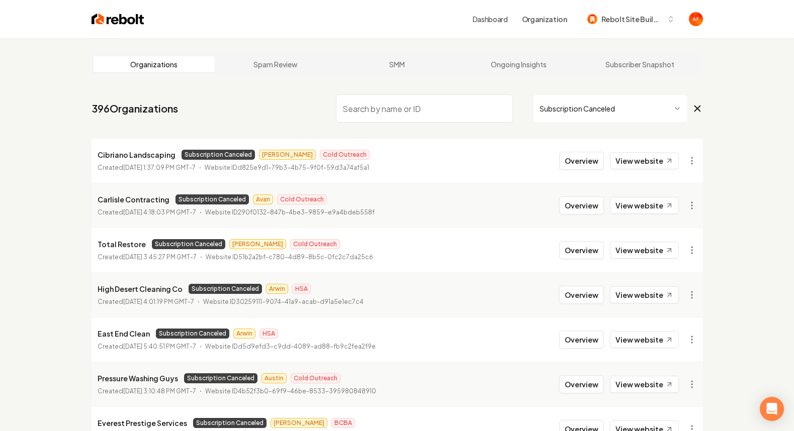
click at [130, 199] on p "Carlisle Contracting" at bounding box center [134, 199] width 72 height 12
copy p "Carlisle Contracting"
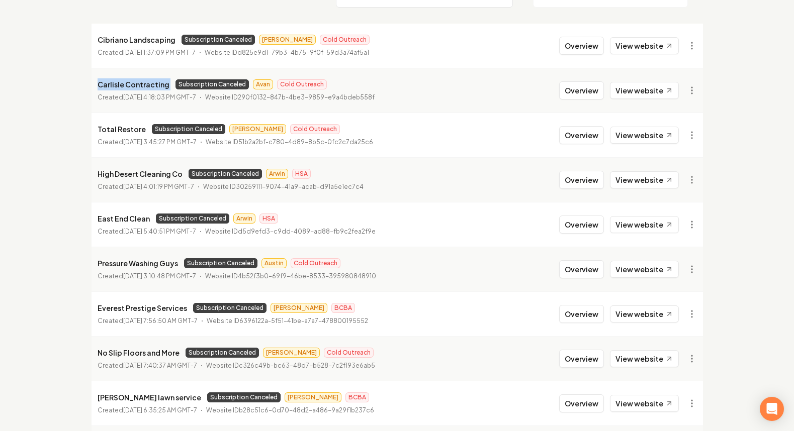
scroll to position [197, 0]
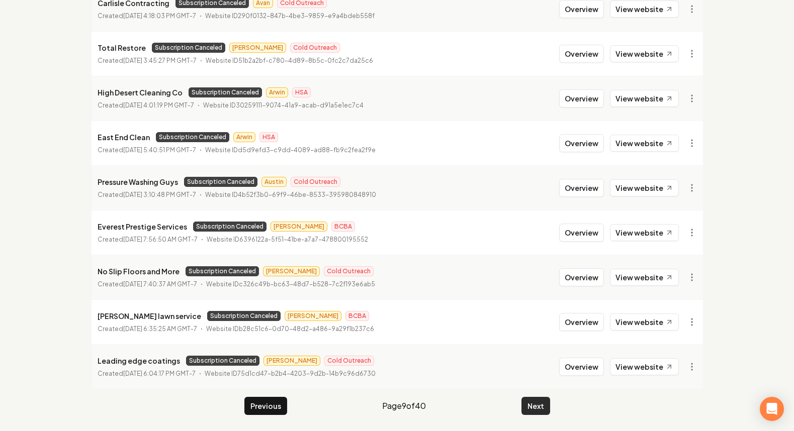
drag, startPoint x: 522, startPoint y: 396, endPoint x: 525, endPoint y: 401, distance: 6.3
click at [525, 401] on main "Organizations Spam Review SMM Ongoing Insights Subscriber Snapshot 396 Organiza…" at bounding box center [396, 137] width 643 height 590
click at [526, 403] on button "Next" at bounding box center [535, 406] width 29 height 18
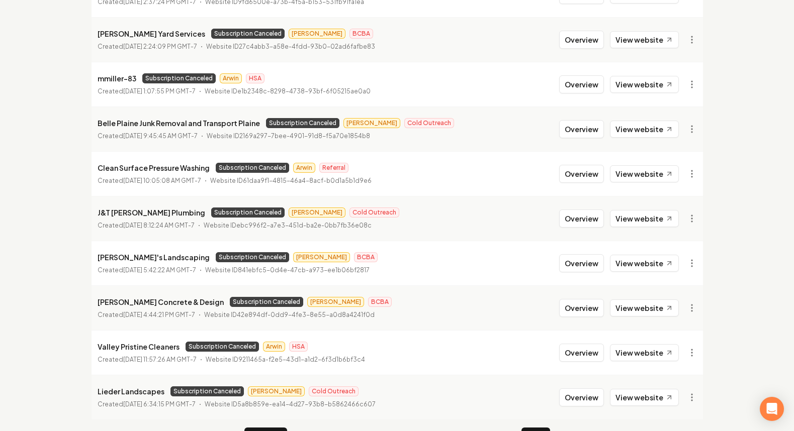
scroll to position [197, 0]
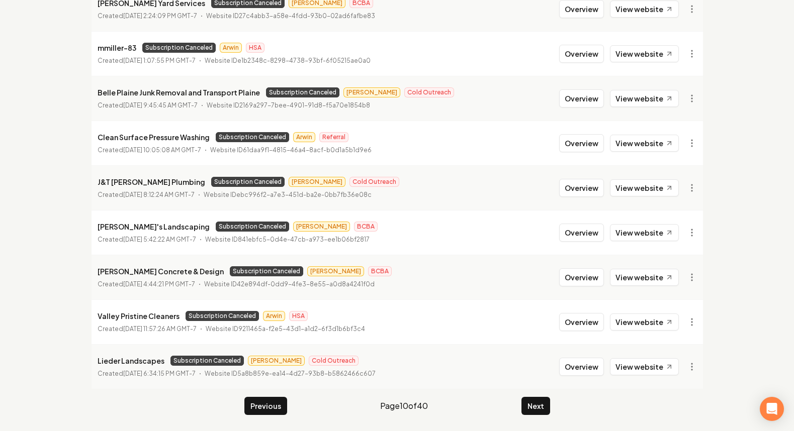
click at [524, 395] on main "Organizations Spam Review SMM Ongoing Insights Subscriber Snapshot 396 Organiza…" at bounding box center [396, 137] width 643 height 590
click at [534, 406] on button "Next" at bounding box center [535, 406] width 29 height 18
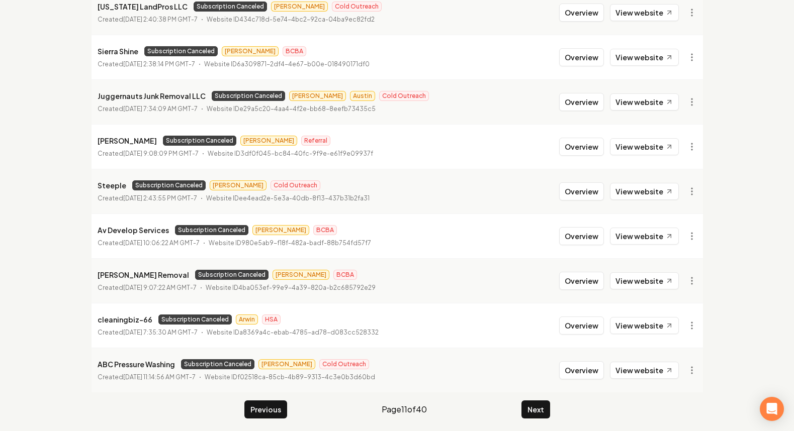
scroll to position [197, 0]
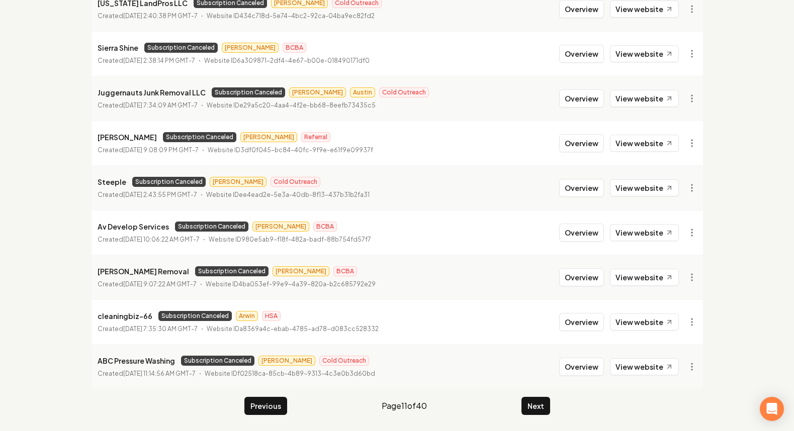
click at [532, 421] on main "Organizations Spam Review SMM Ongoing Insights Subscriber Snapshot 396 Organiza…" at bounding box center [396, 137] width 643 height 590
click at [534, 408] on button "Next" at bounding box center [535, 406] width 29 height 18
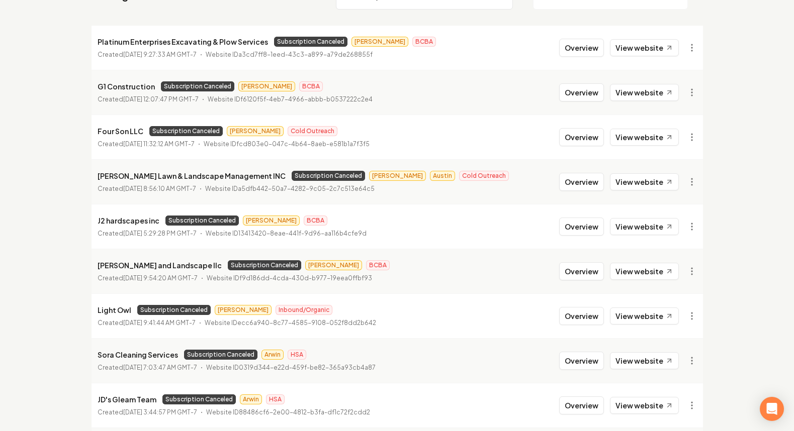
scroll to position [197, 0]
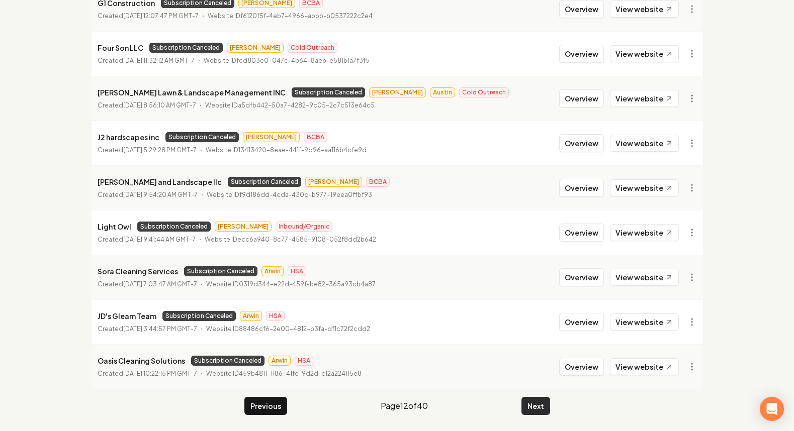
click at [546, 413] on button "Next" at bounding box center [535, 406] width 29 height 18
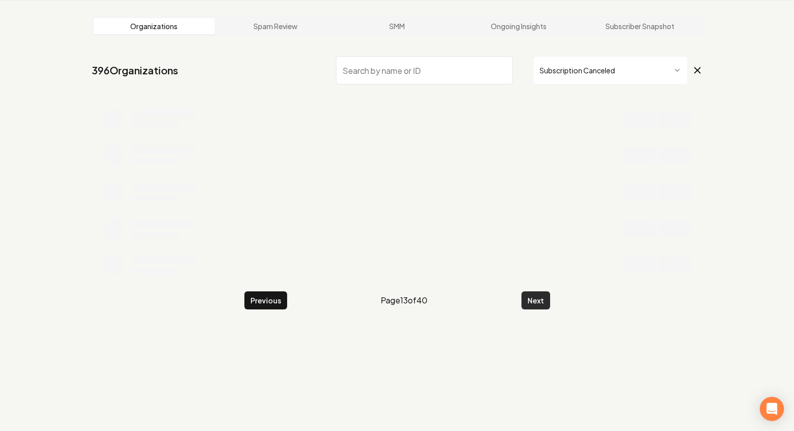
scroll to position [197, 0]
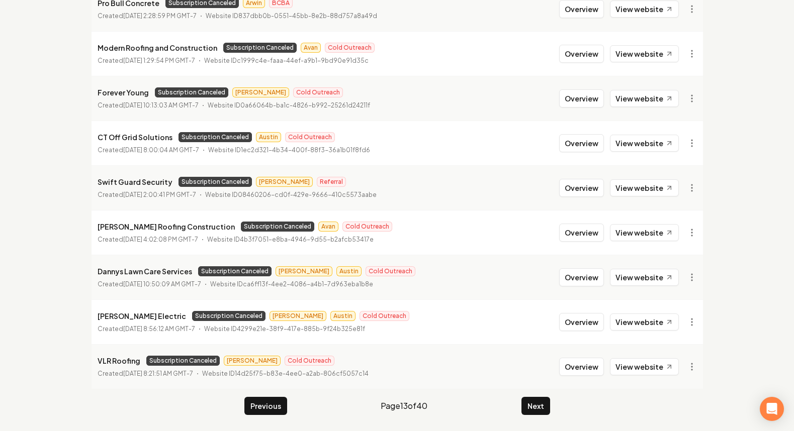
click at [141, 228] on p "[PERSON_NAME] Roofing Construction" at bounding box center [166, 227] width 137 height 12
copy p "[PERSON_NAME] Roofing Construction"
click at [336, 245] on li "[PERSON_NAME] Roofing Construction Subscription Canceled Avan Cold Outreach Cre…" at bounding box center [396, 232] width 611 height 45
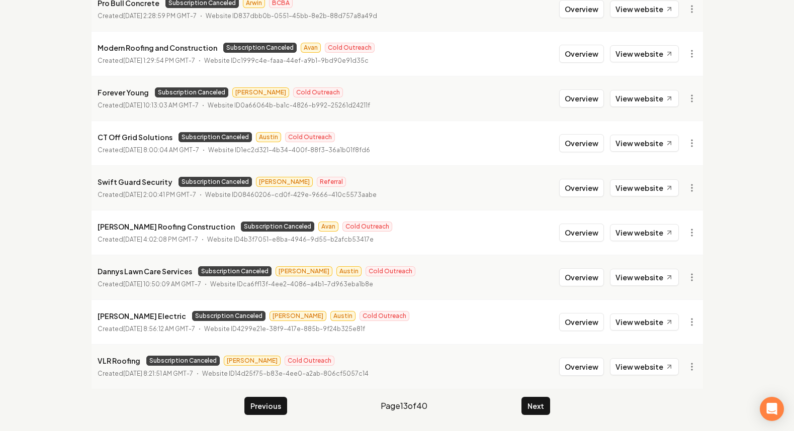
click at [152, 48] on p "Modern Roofing and Construction" at bounding box center [158, 48] width 120 height 12
copy p "Modern Roofing and Construction"
click at [540, 412] on button "Next" at bounding box center [535, 406] width 29 height 18
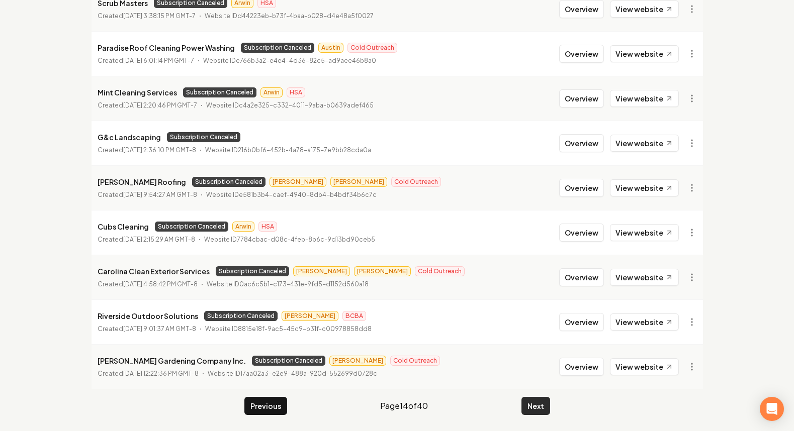
click at [538, 409] on button "Next" at bounding box center [535, 406] width 29 height 18
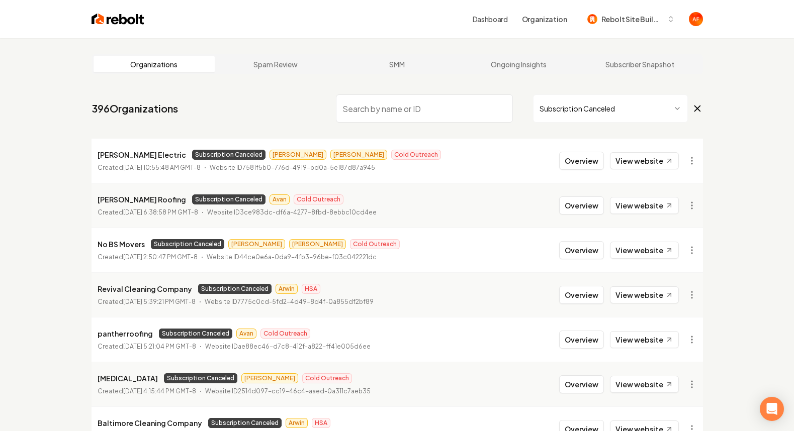
click at [123, 201] on p "[PERSON_NAME] Roofing" at bounding box center [142, 199] width 88 height 12
copy p "[PERSON_NAME] Roofing"
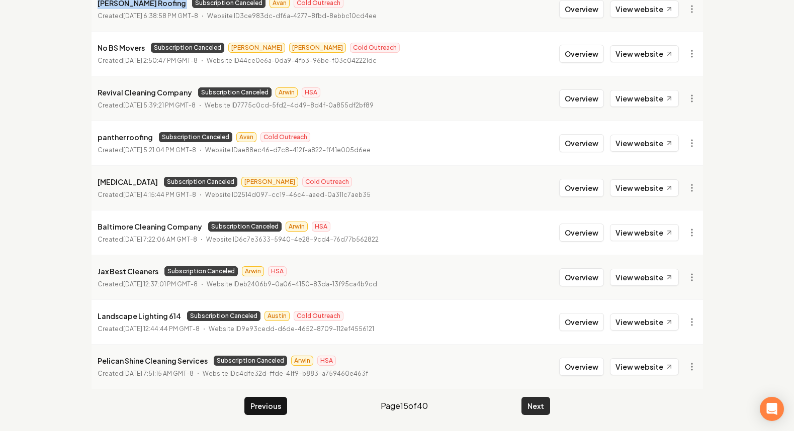
click at [537, 406] on button "Next" at bounding box center [535, 406] width 29 height 18
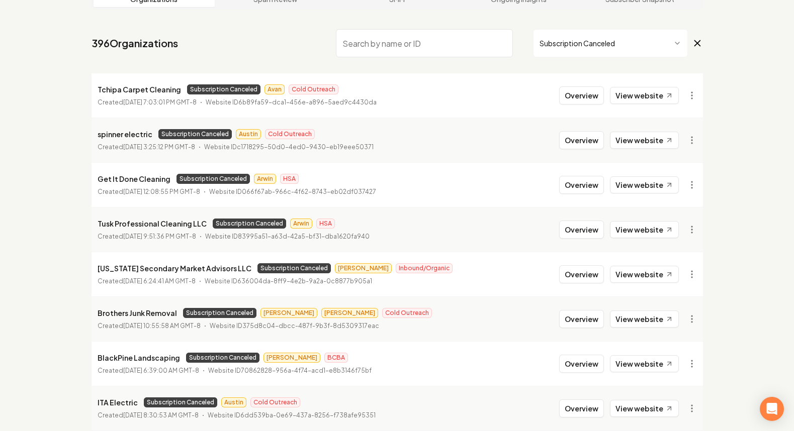
scroll to position [56, 0]
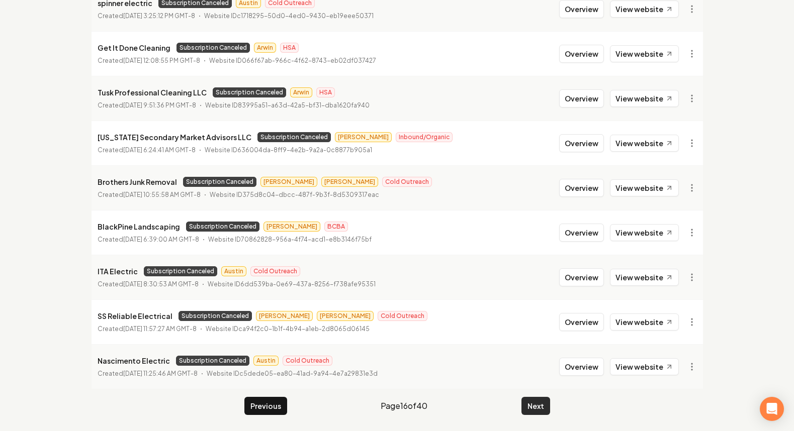
click at [539, 410] on button "Next" at bounding box center [535, 406] width 29 height 18
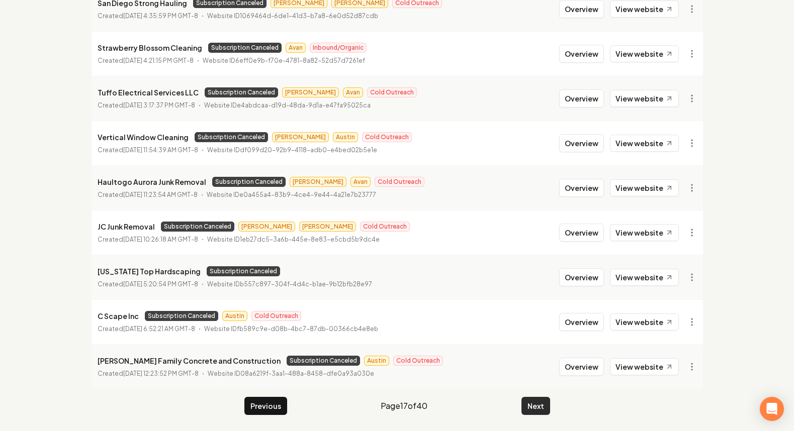
click at [532, 405] on button "Next" at bounding box center [535, 406] width 29 height 18
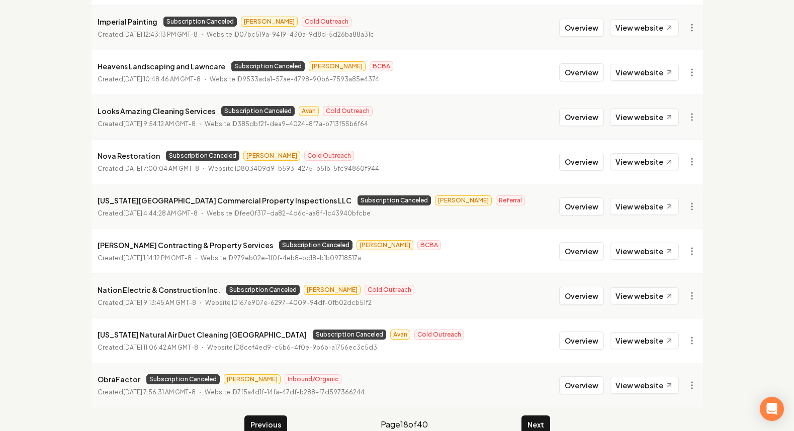
scroll to position [117, 0]
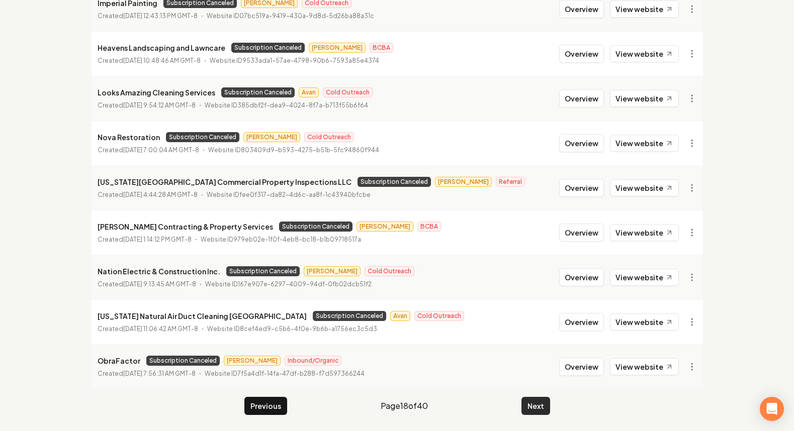
click at [539, 405] on button "Next" at bounding box center [535, 406] width 29 height 18
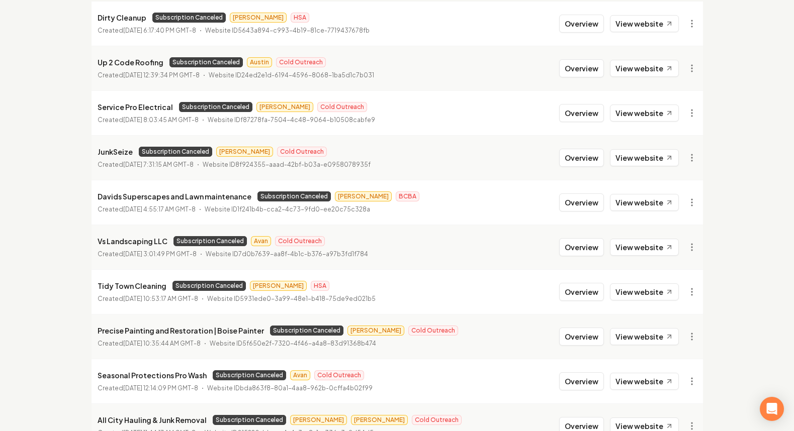
scroll to position [123, 0]
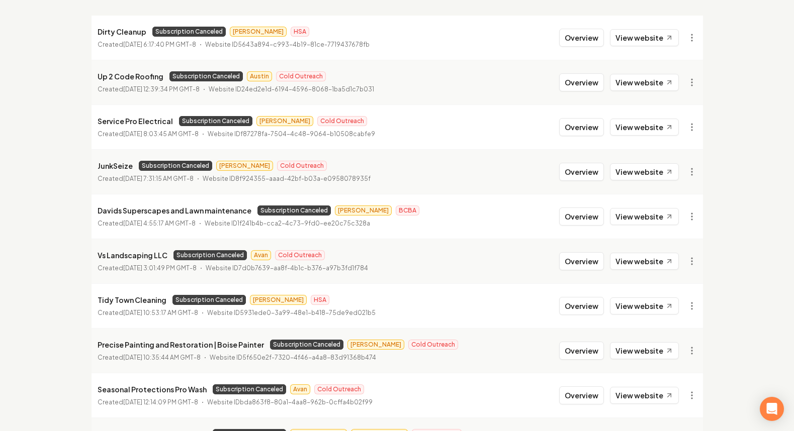
click at [126, 255] on p "Vs Landscaping LLC" at bounding box center [133, 255] width 70 height 12
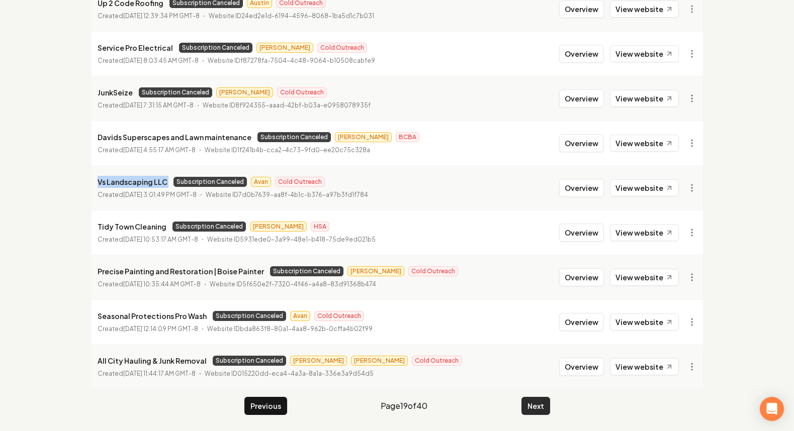
click at [535, 407] on button "Next" at bounding box center [535, 406] width 29 height 18
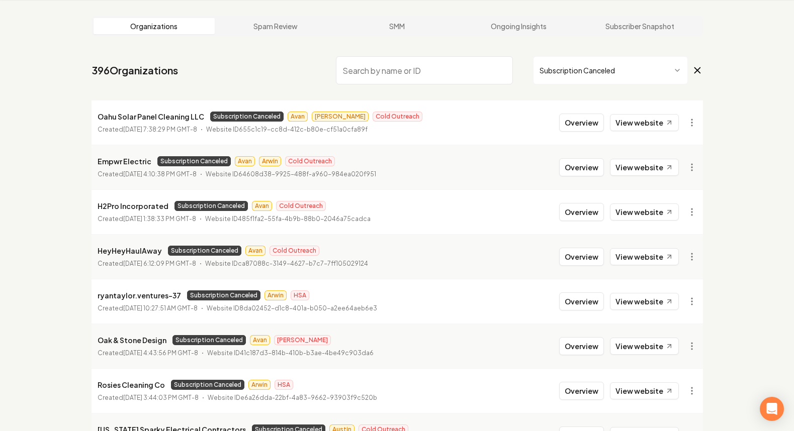
scroll to position [197, 0]
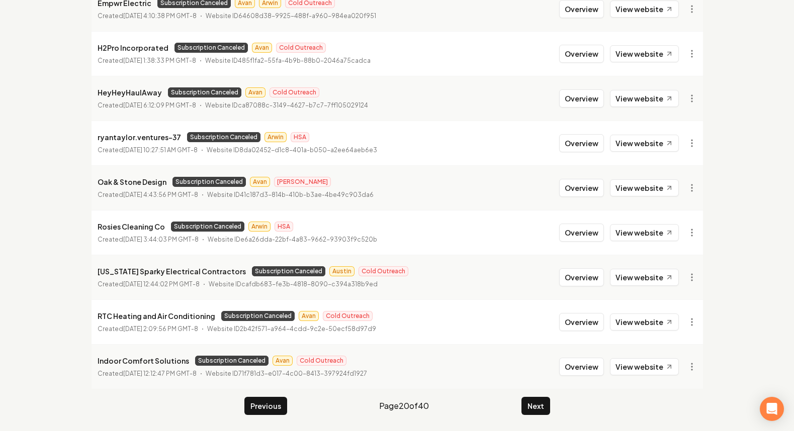
click at [128, 181] on p "Oak & Stone Design" at bounding box center [132, 182] width 69 height 12
copy p "Oak & Stone Design"
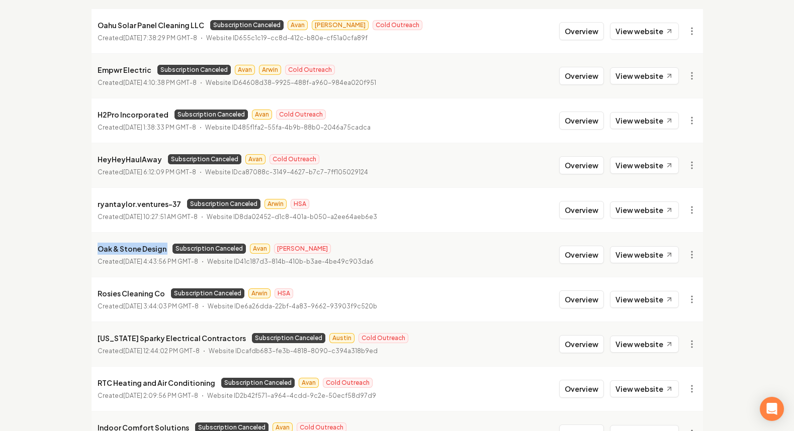
scroll to position [116, 0]
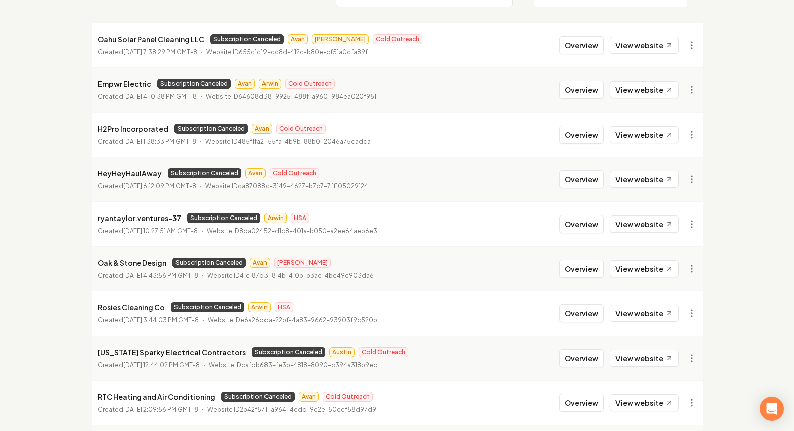
click at [142, 127] on p "H2Pro Incorporated" at bounding box center [133, 129] width 71 height 12
copy p "H2Pro Incorporated"
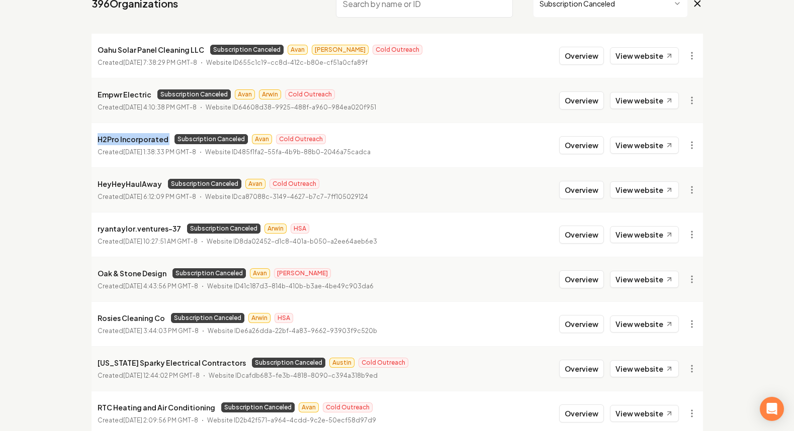
scroll to position [104, 0]
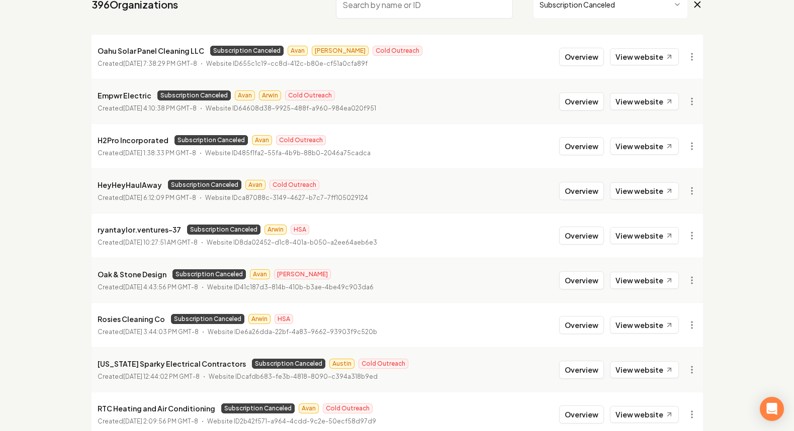
click at [106, 93] on p "Empwr Electric" at bounding box center [125, 95] width 54 height 12
copy p "Empwr Electric"
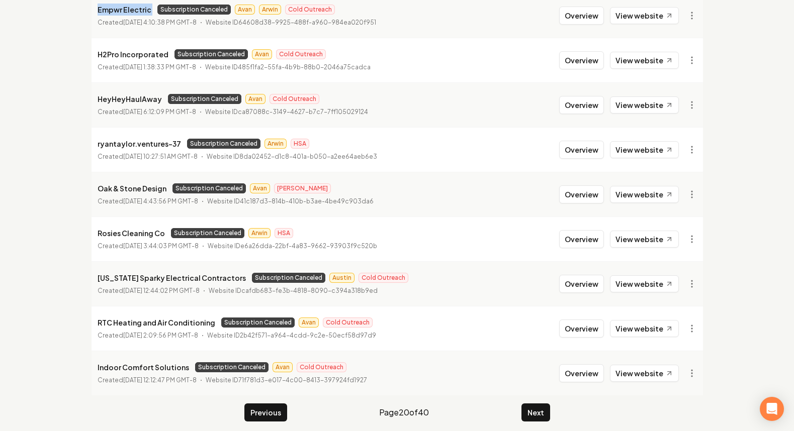
scroll to position [197, 0]
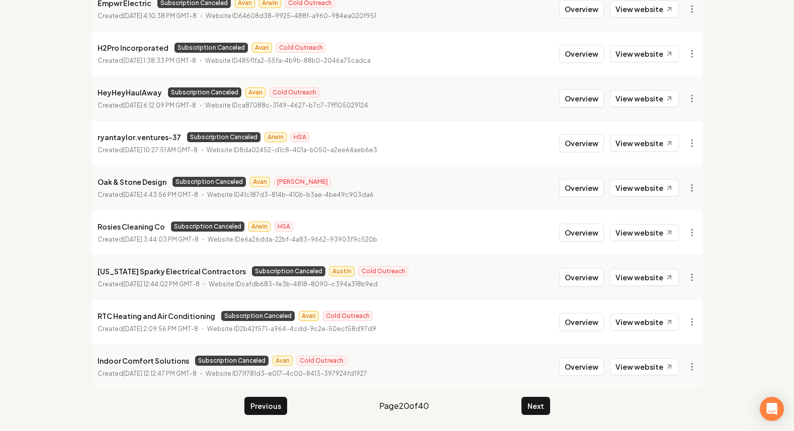
click at [117, 358] on p "Indoor Comfort Solutions" at bounding box center [143, 361] width 91 height 12
click at [527, 402] on button "Next" at bounding box center [535, 406] width 29 height 18
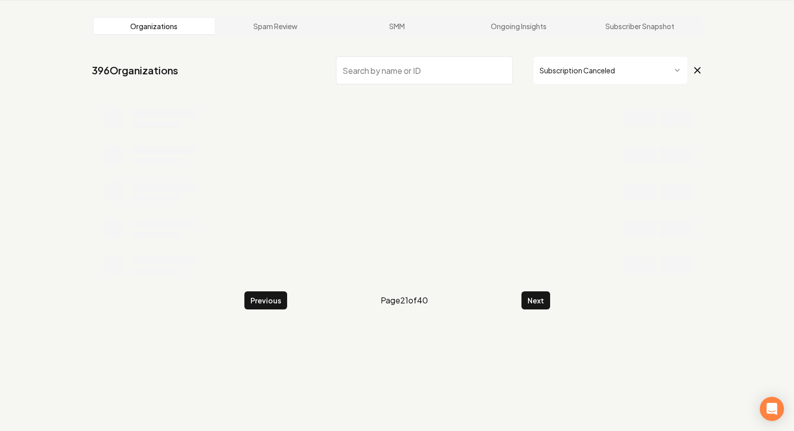
scroll to position [197, 0]
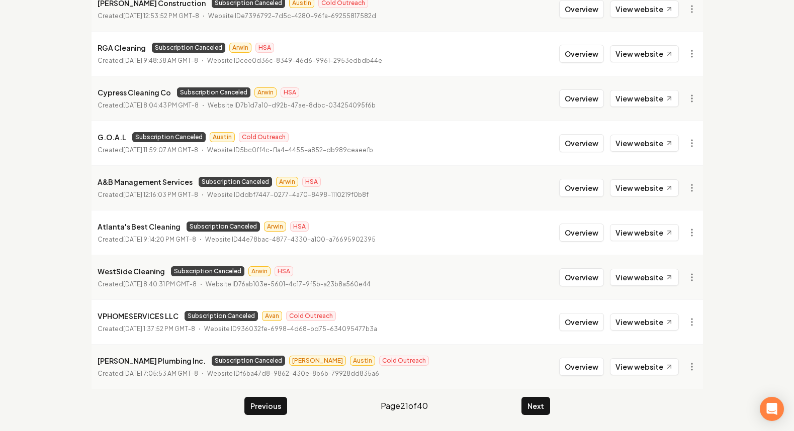
click at [149, 315] on p "VPHOMESERVICES LLC" at bounding box center [138, 316] width 81 height 12
click at [531, 404] on button "Next" at bounding box center [535, 406] width 29 height 18
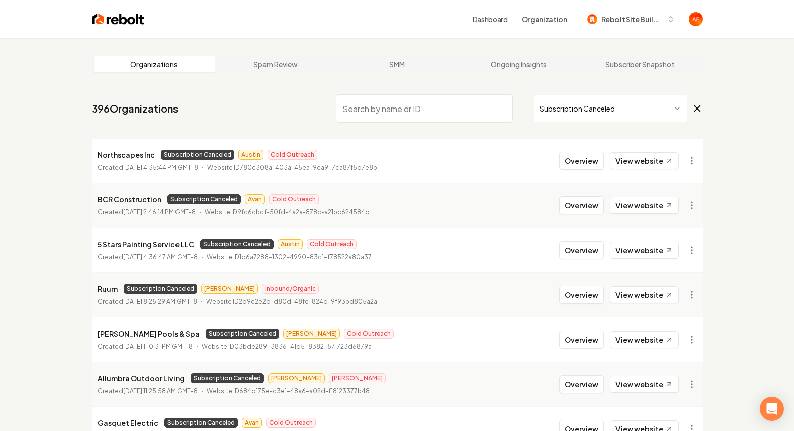
click at [113, 202] on p "BCR Construction" at bounding box center [130, 199] width 64 height 12
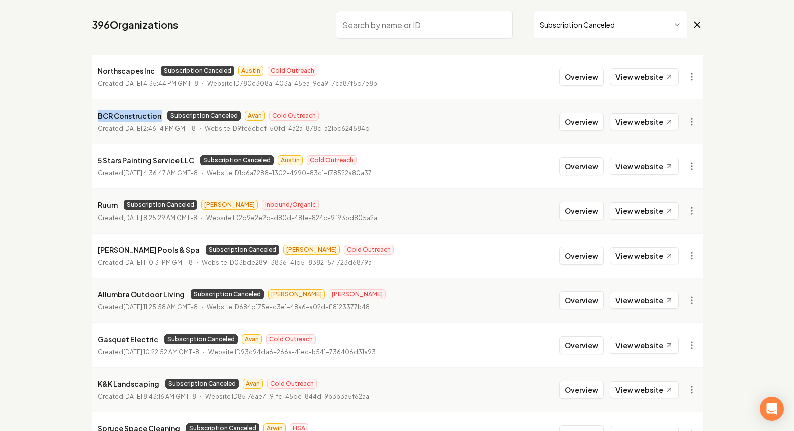
scroll to position [197, 0]
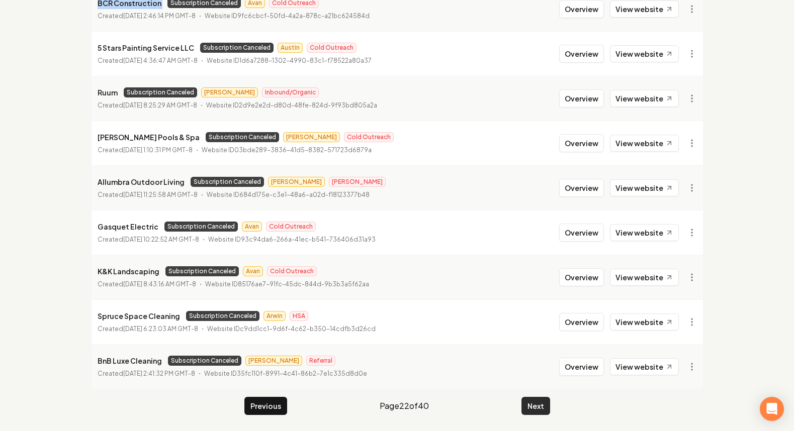
click at [525, 407] on button "Next" at bounding box center [535, 406] width 29 height 18
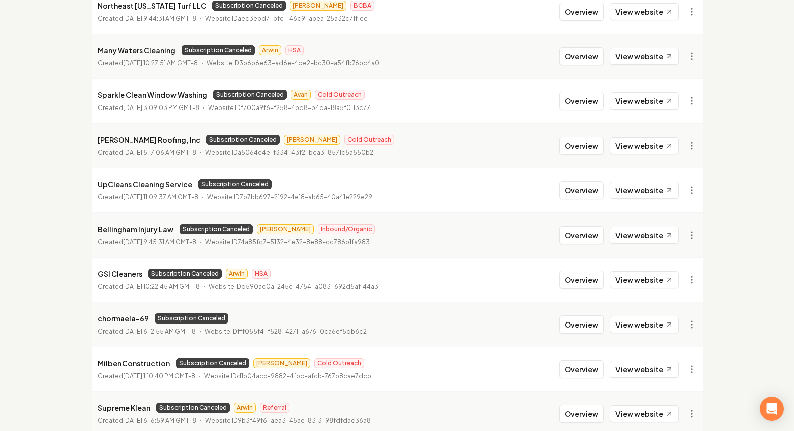
scroll to position [93, 0]
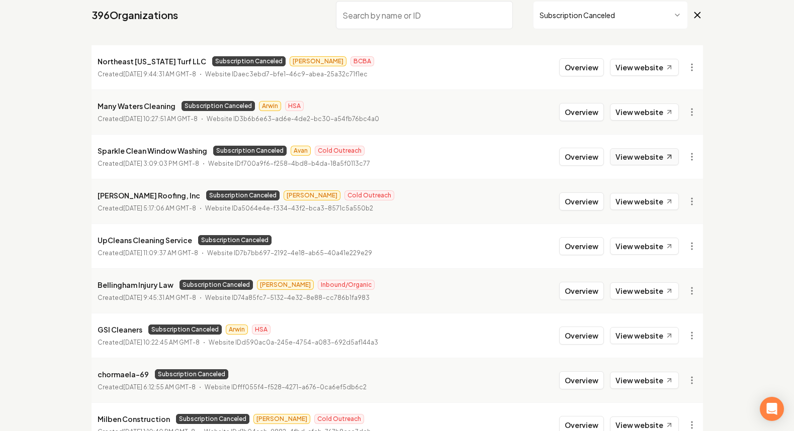
click at [640, 152] on link "View website" at bounding box center [644, 156] width 69 height 17
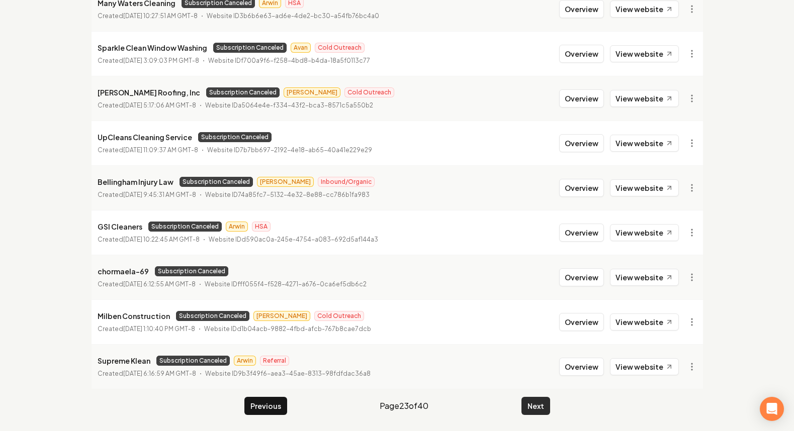
click at [525, 399] on button "Next" at bounding box center [535, 406] width 29 height 18
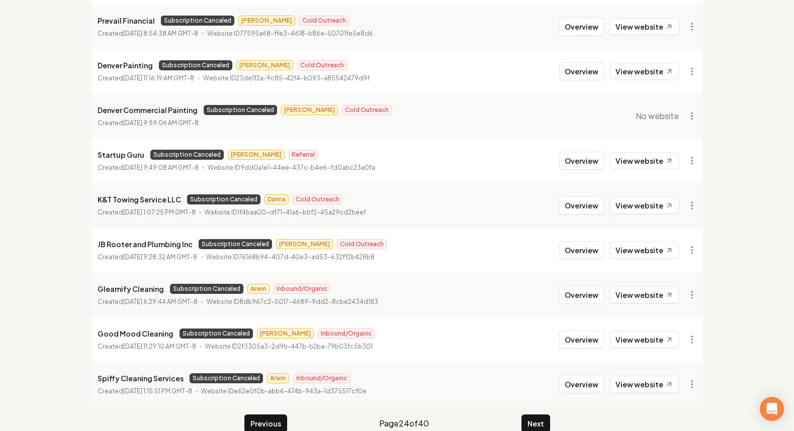
scroll to position [108, 0]
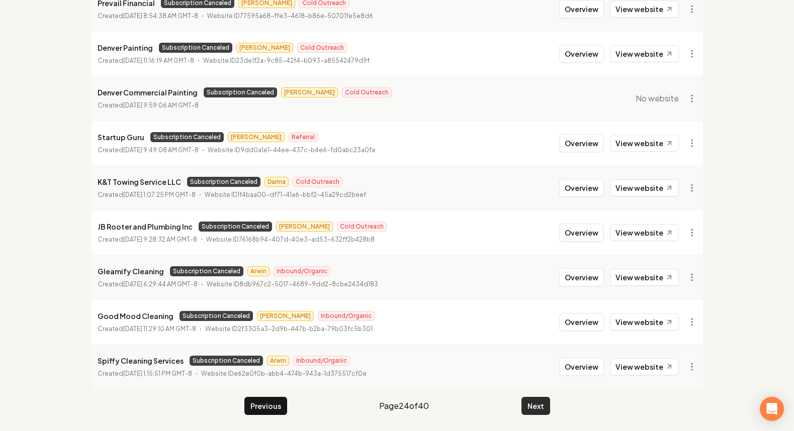
click at [528, 403] on button "Next" at bounding box center [535, 406] width 29 height 18
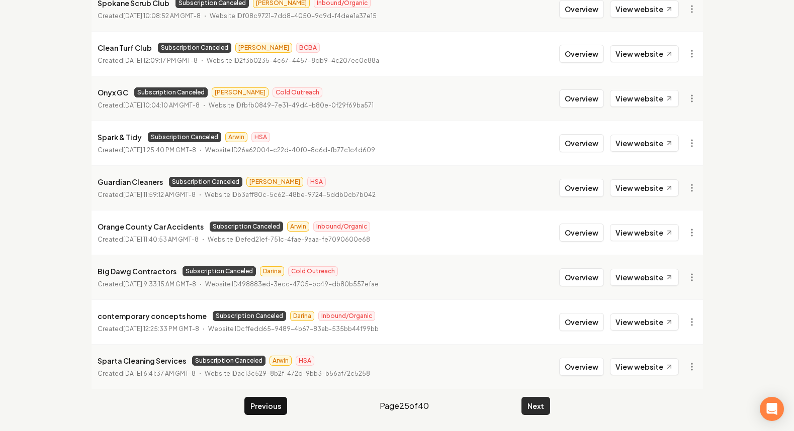
click at [536, 405] on button "Next" at bounding box center [535, 406] width 29 height 18
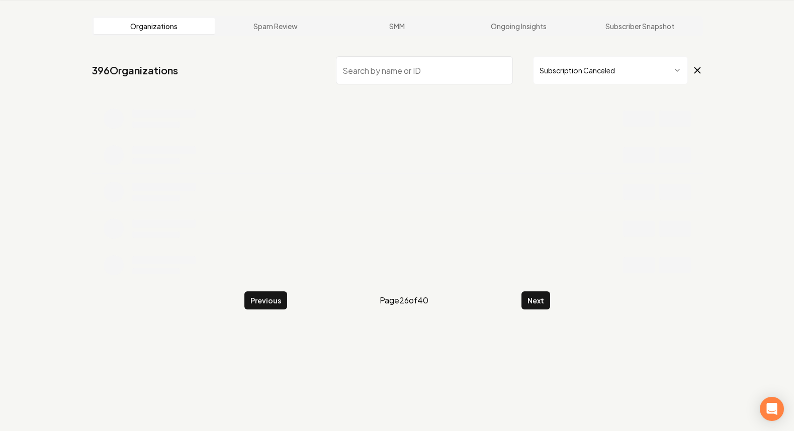
scroll to position [197, 0]
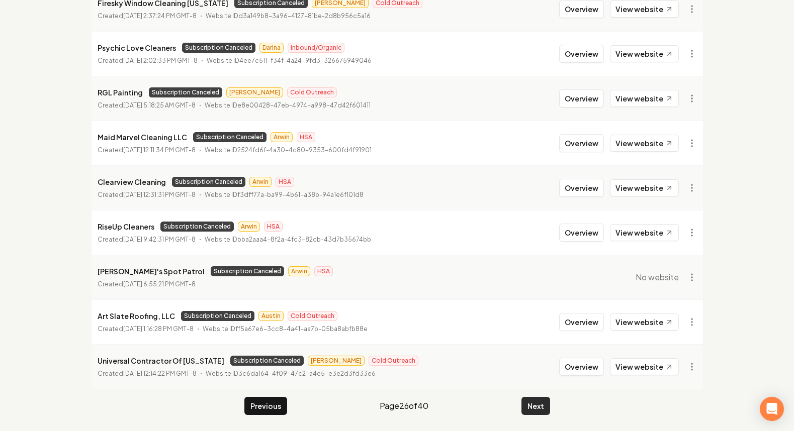
click at [535, 410] on button "Next" at bounding box center [535, 406] width 29 height 18
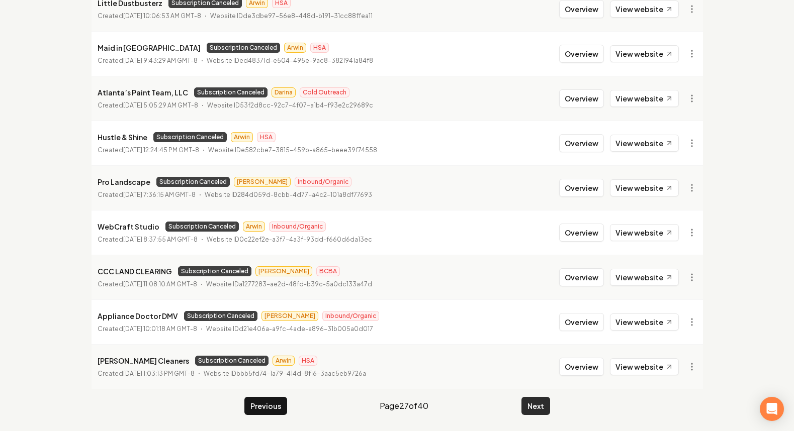
click at [535, 408] on button "Next" at bounding box center [535, 406] width 29 height 18
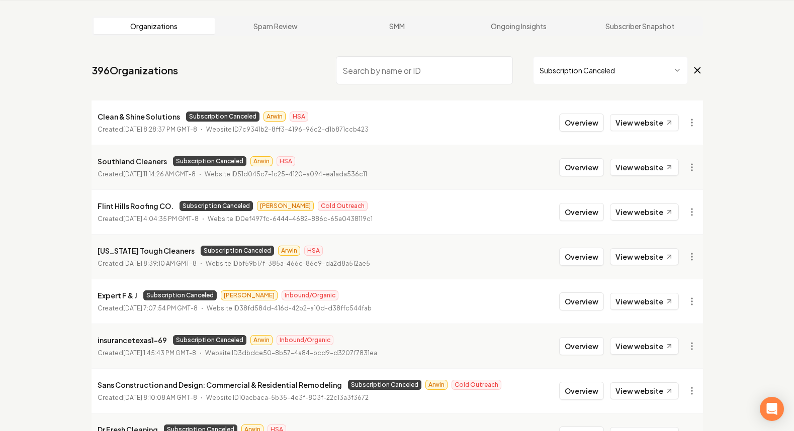
scroll to position [197, 0]
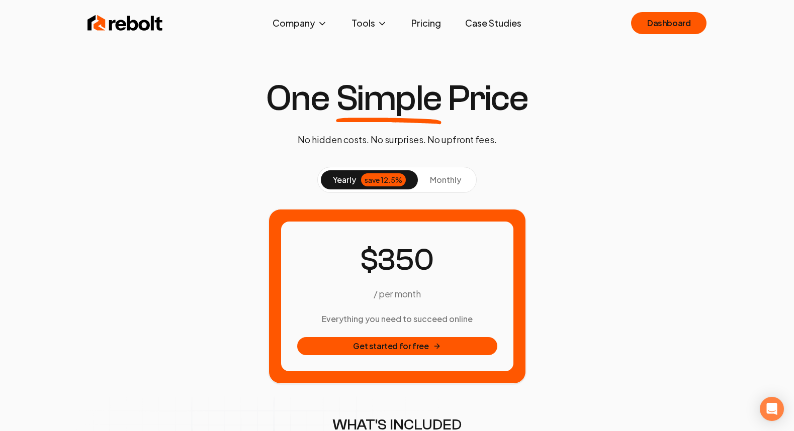
click at [139, 29] on img at bounding box center [124, 23] width 75 height 20
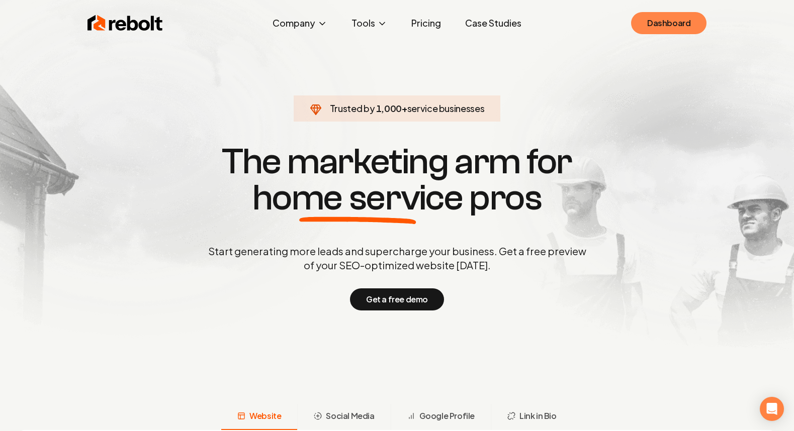
click at [679, 20] on link "Dashboard" at bounding box center [668, 23] width 75 height 22
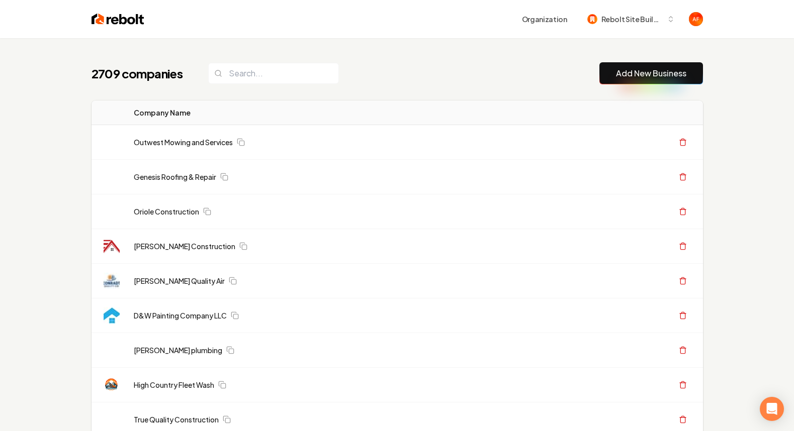
click at [243, 79] on input "search" at bounding box center [273, 73] width 131 height 21
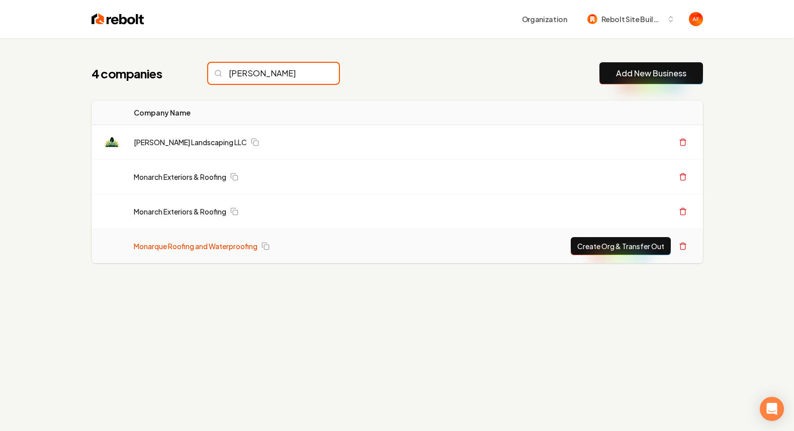
type input "[PERSON_NAME]"
click at [222, 246] on link "Monarque Roofing and Waterproofing" at bounding box center [196, 246] width 124 height 10
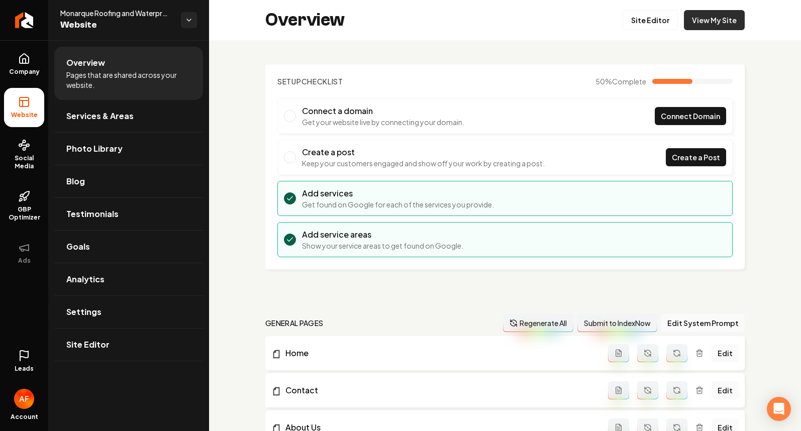
click at [698, 24] on link "View My Site" at bounding box center [714, 20] width 61 height 20
